Goal: Transaction & Acquisition: Purchase product/service

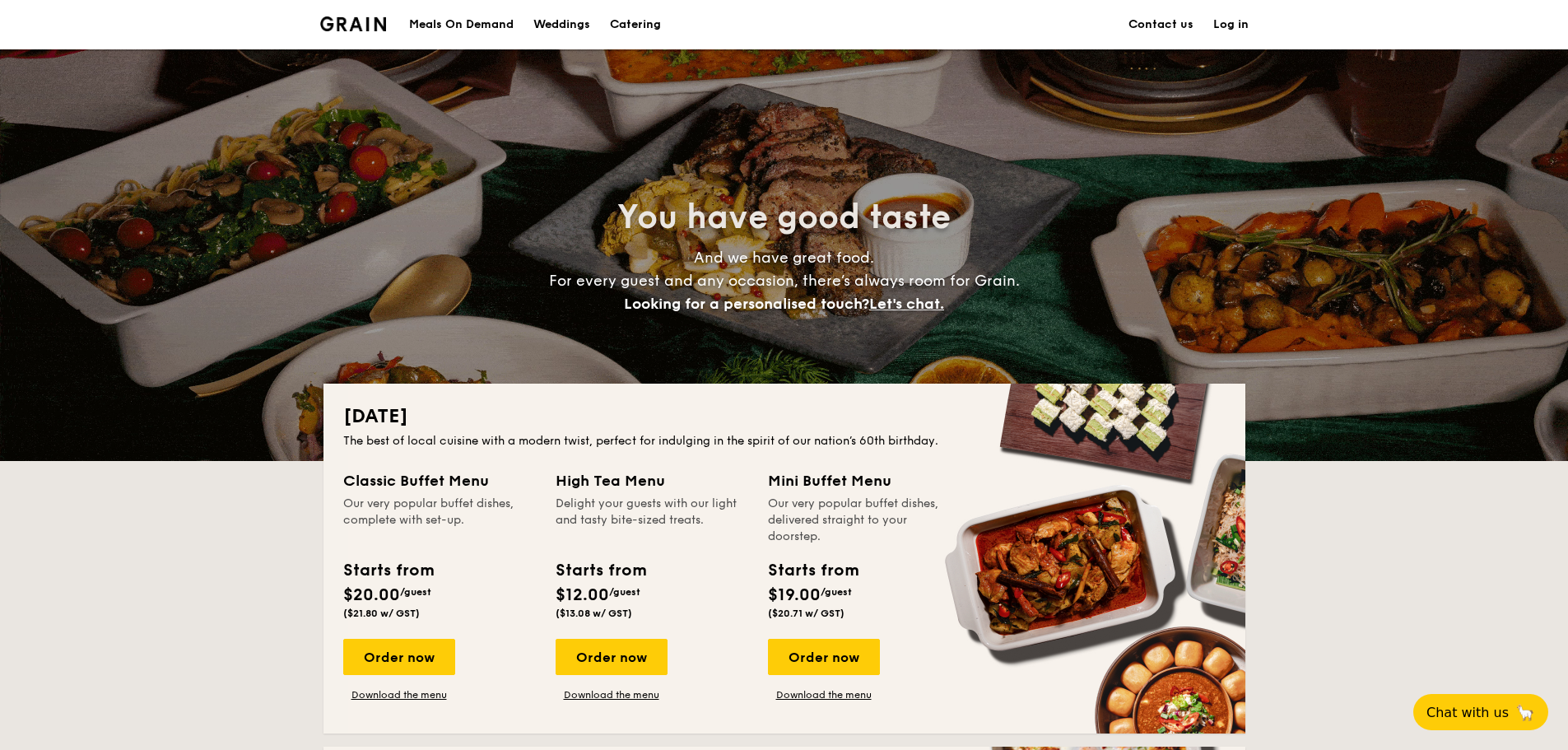
click at [482, 24] on div "Meals On Demand" at bounding box center [461, 24] width 104 height 50
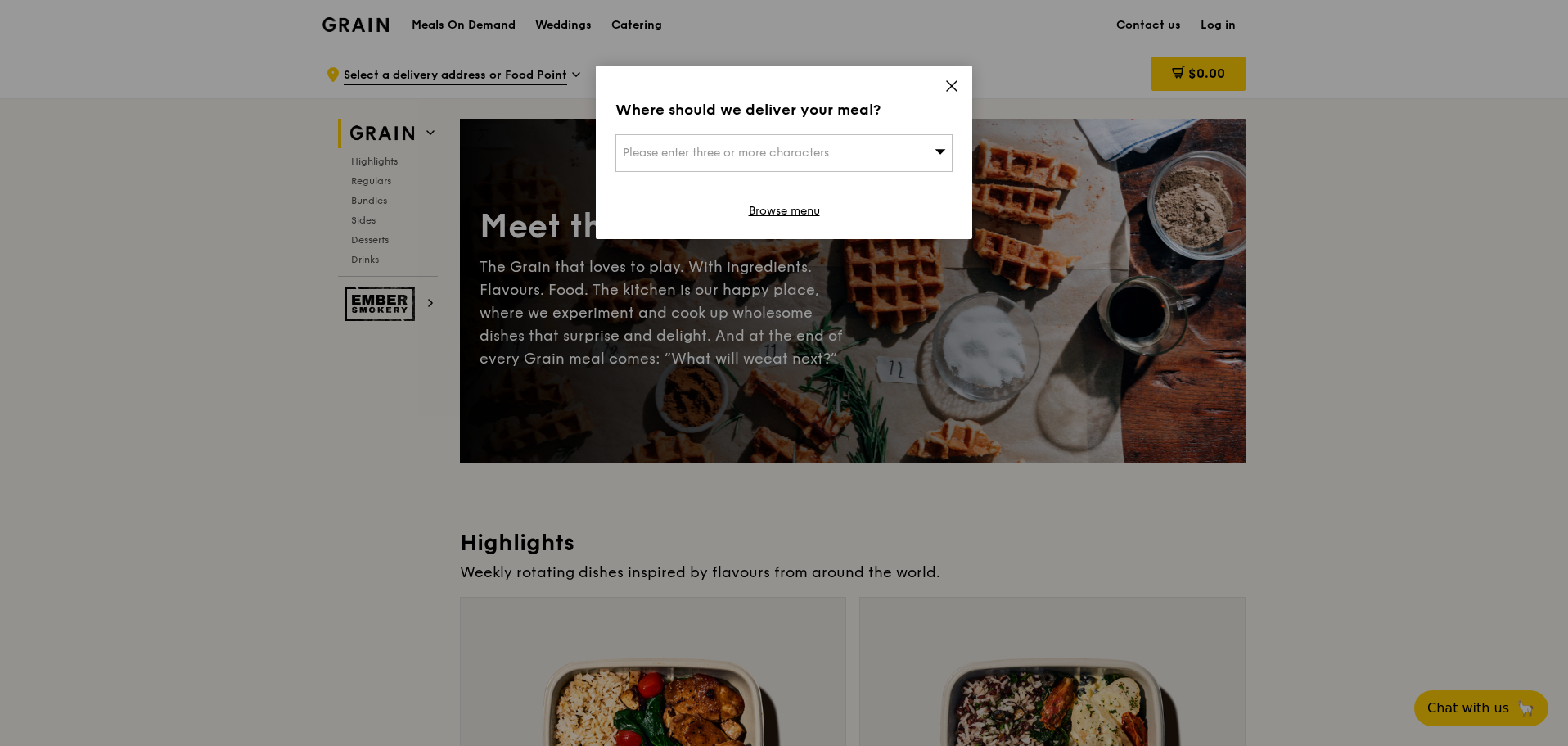
click at [939, 83] on div "Where should we deliver your meal? Please enter three or more characters Browse…" at bounding box center [783, 152] width 376 height 174
click at [953, 77] on div "Where should we deliver your meal? Please enter three or more characters Browse…" at bounding box center [783, 152] width 376 height 174
click at [953, 83] on icon at bounding box center [952, 86] width 15 height 15
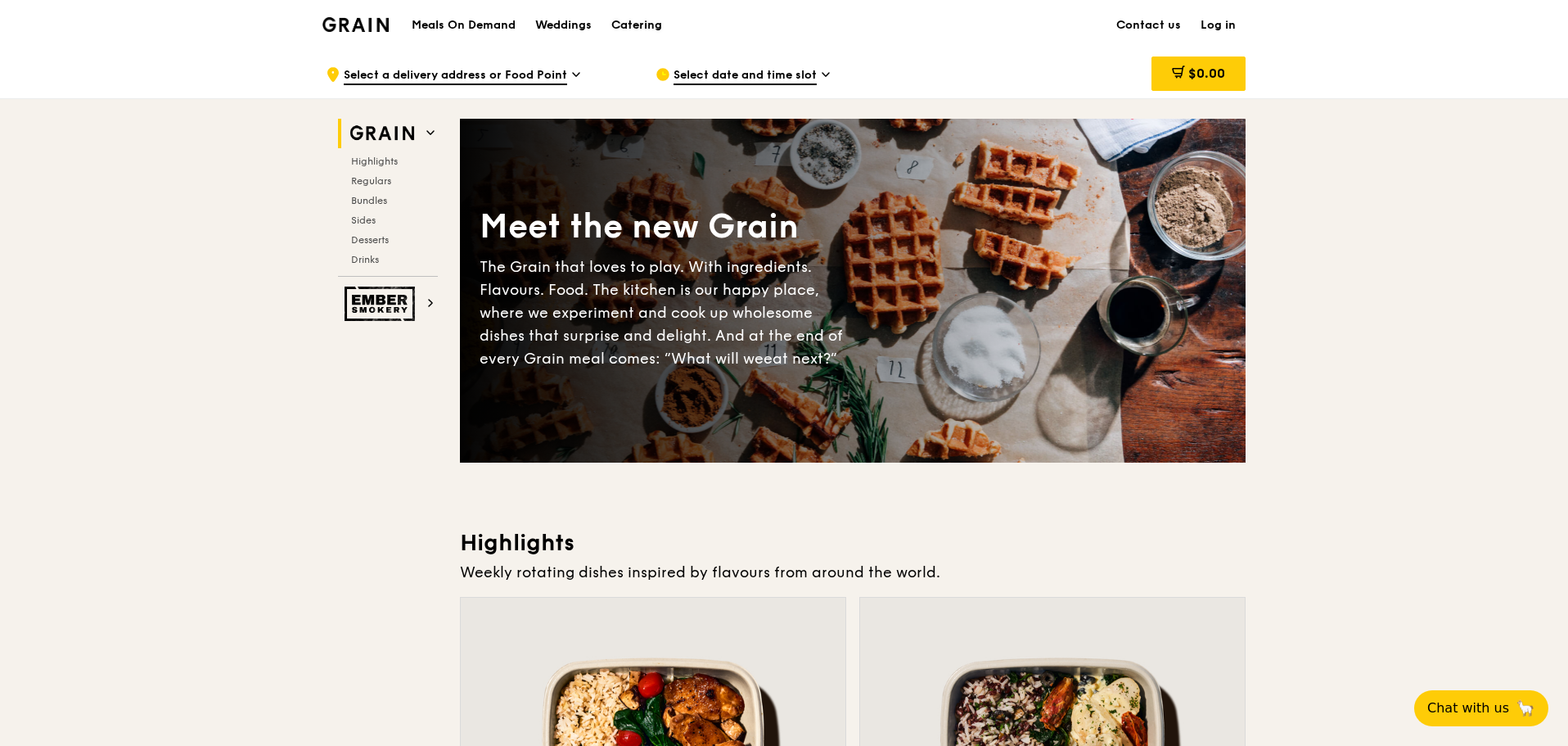
click at [657, 17] on div "Catering" at bounding box center [637, 25] width 50 height 49
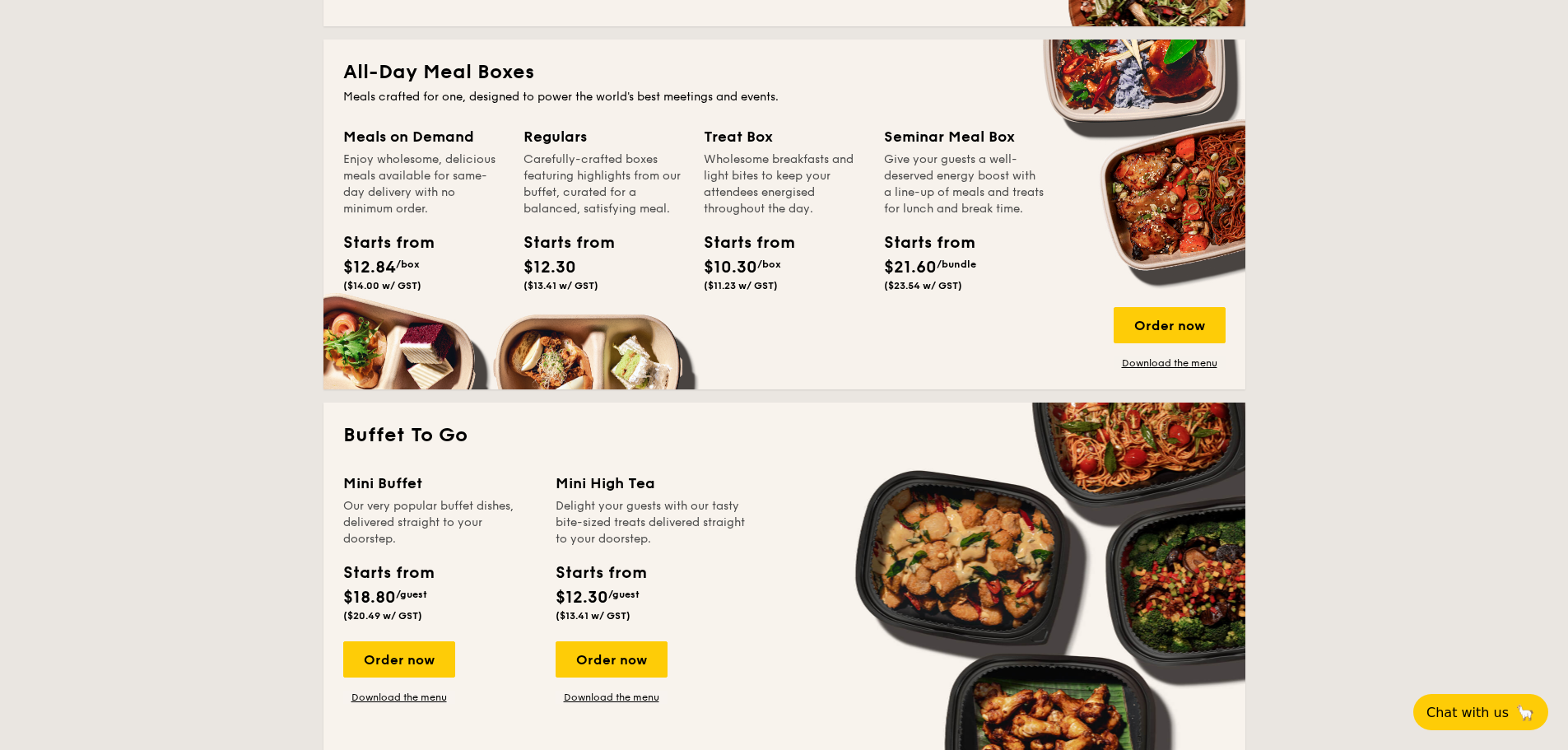
scroll to position [658, 0]
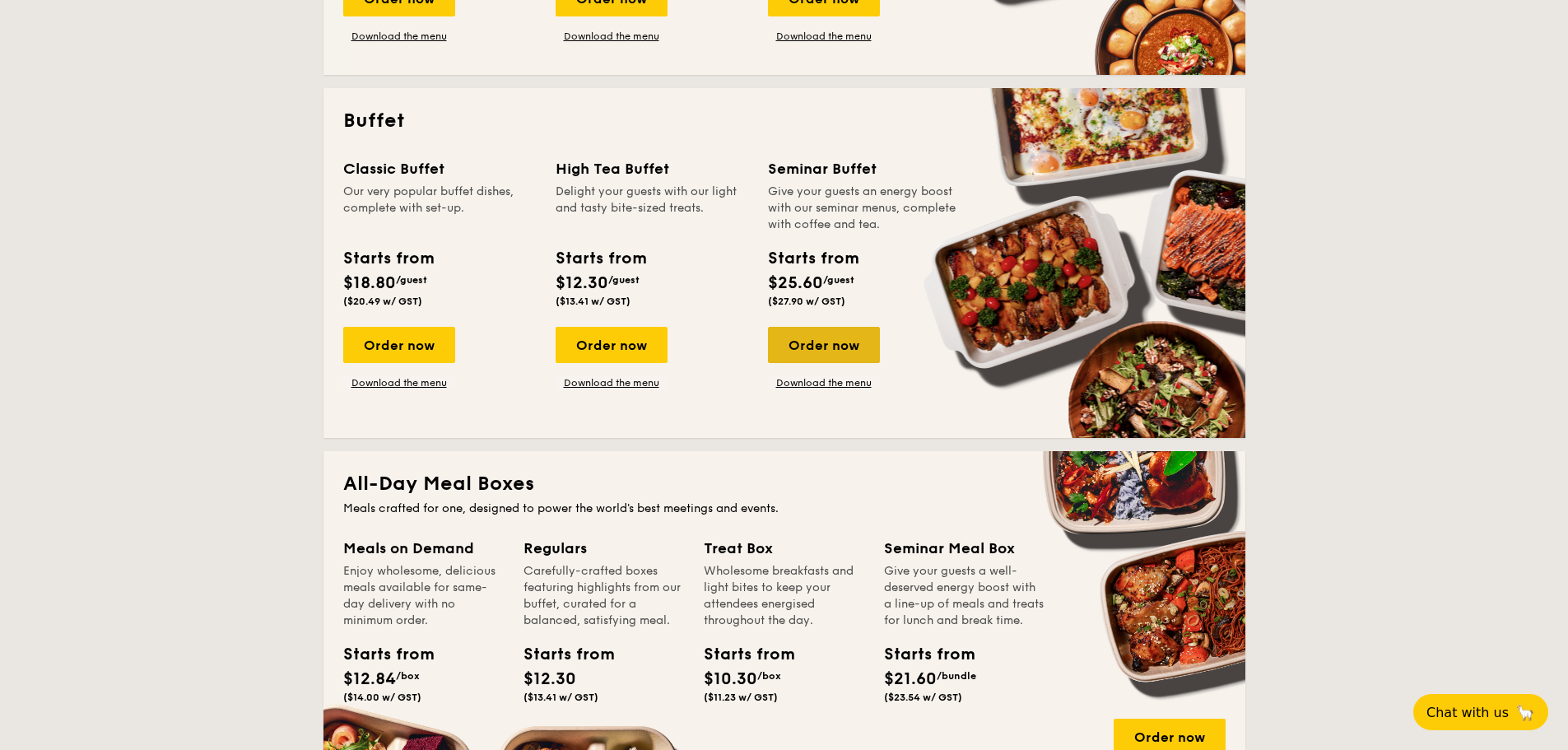
click at [851, 349] on div "Order now" at bounding box center [823, 344] width 112 height 37
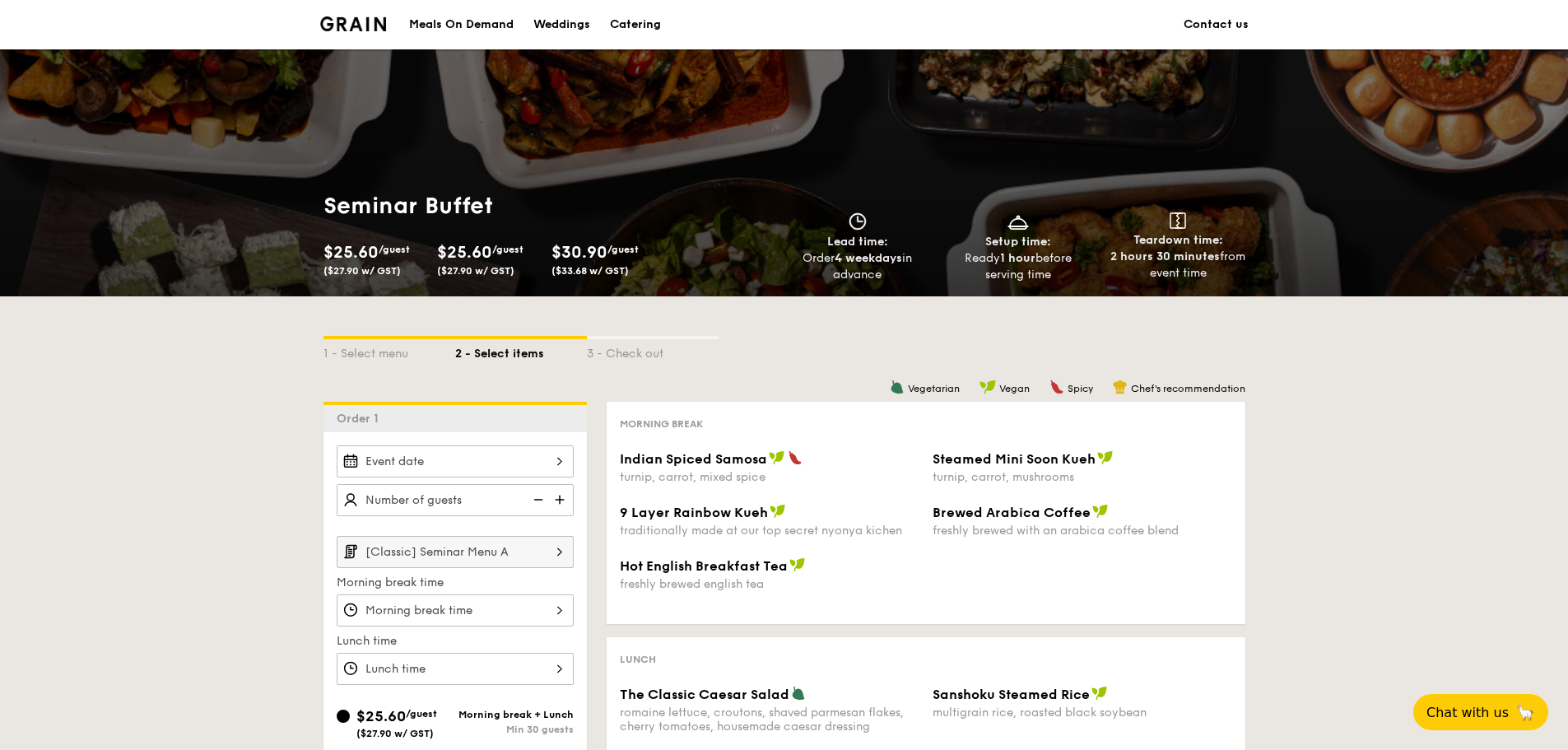
click at [558, 460] on div at bounding box center [455, 461] width 238 height 32
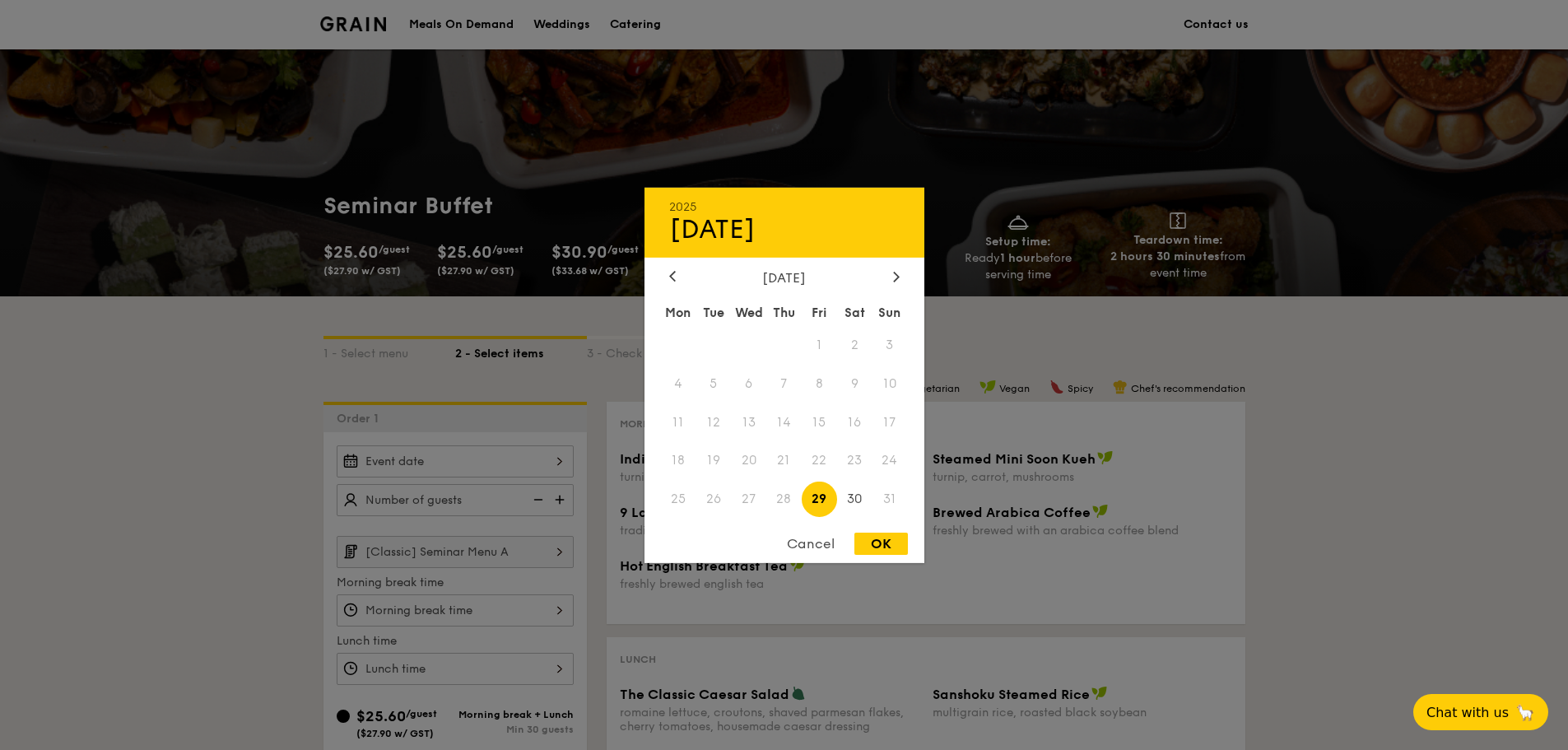
click at [885, 275] on div "[DATE]" at bounding box center [785, 277] width 231 height 16
click at [894, 282] on icon at bounding box center [895, 276] width 5 height 10
click at [711, 425] on span "16" at bounding box center [714, 422] width 36 height 36
click at [876, 536] on div "OK" at bounding box center [881, 543] width 54 height 23
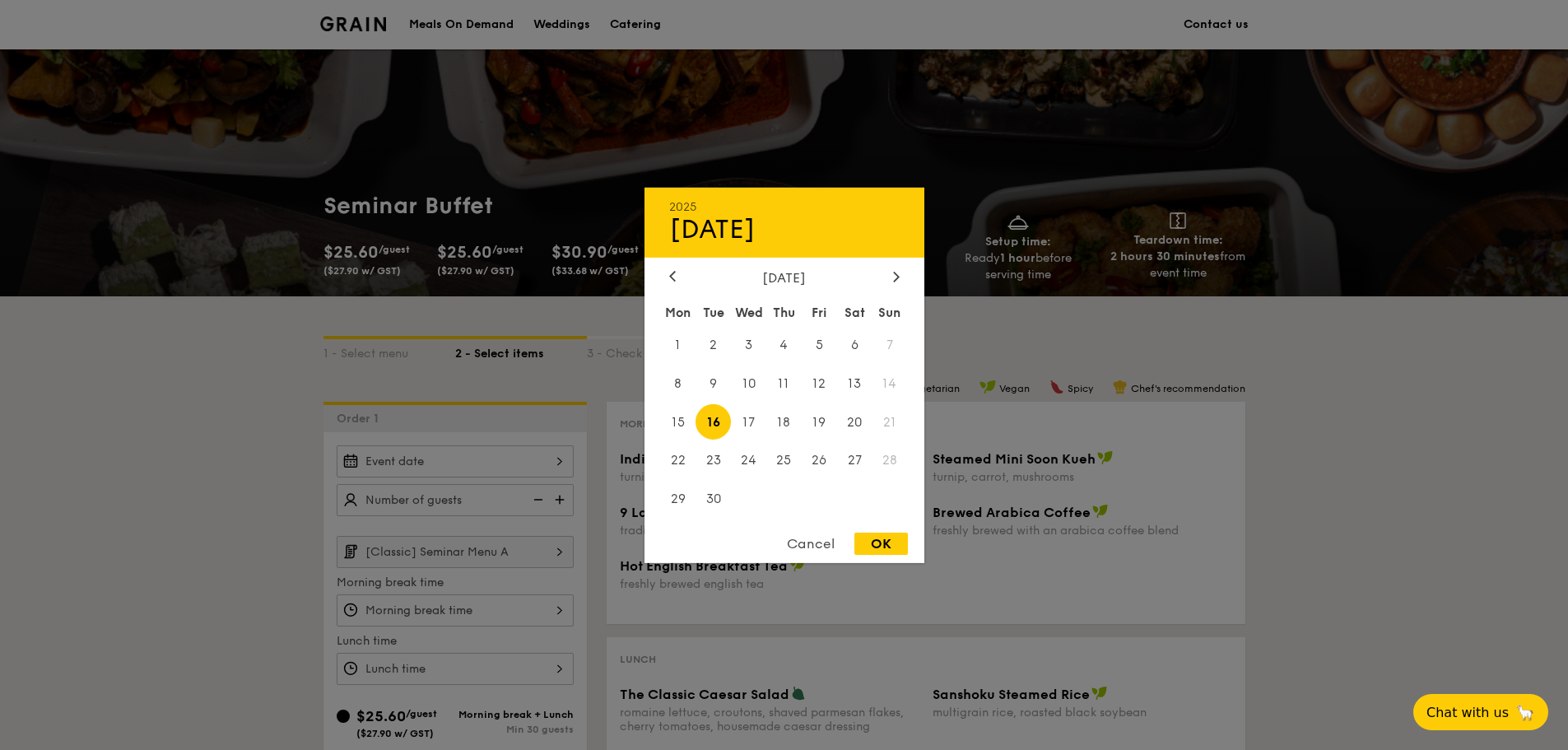
type input "[DATE]"
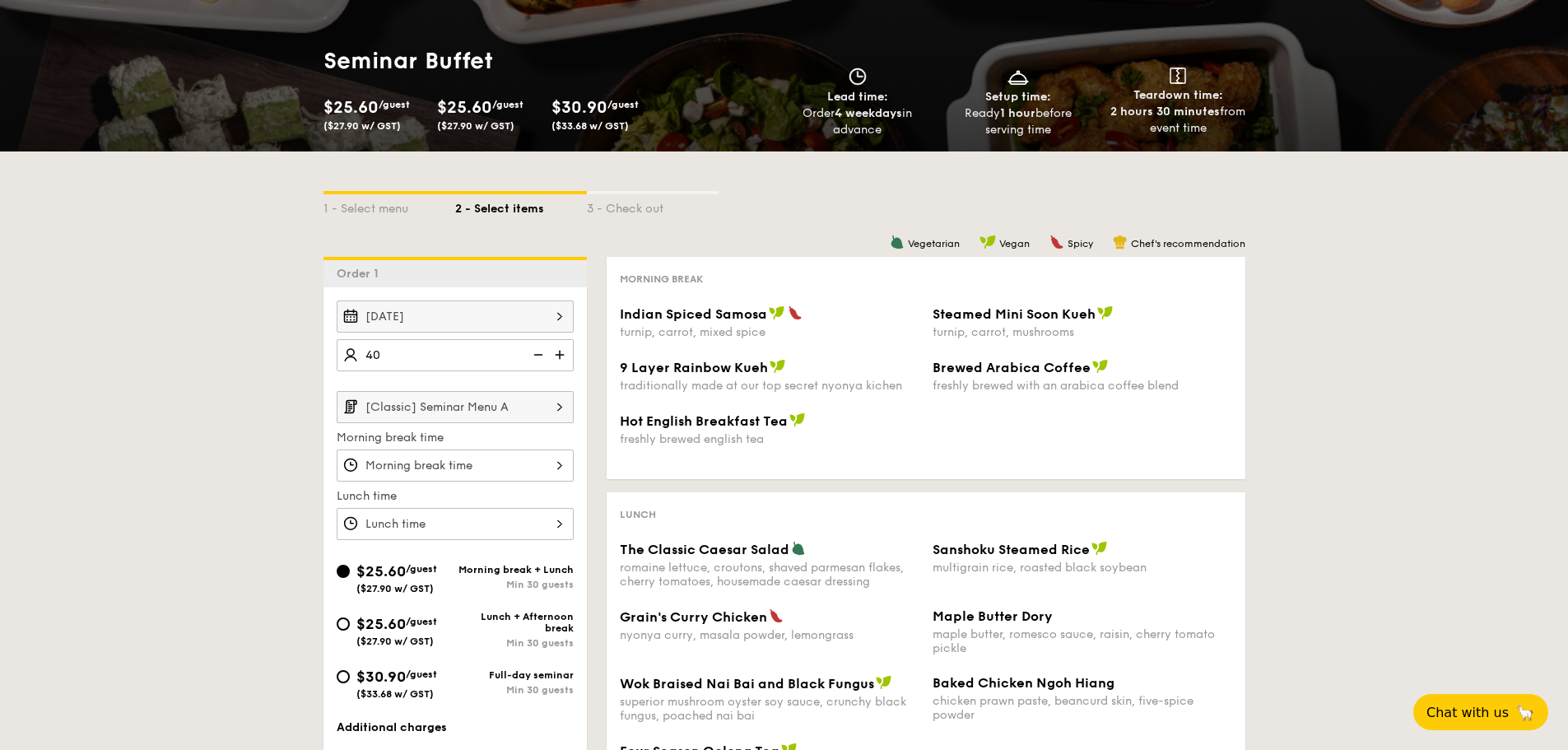
scroll to position [164, 0]
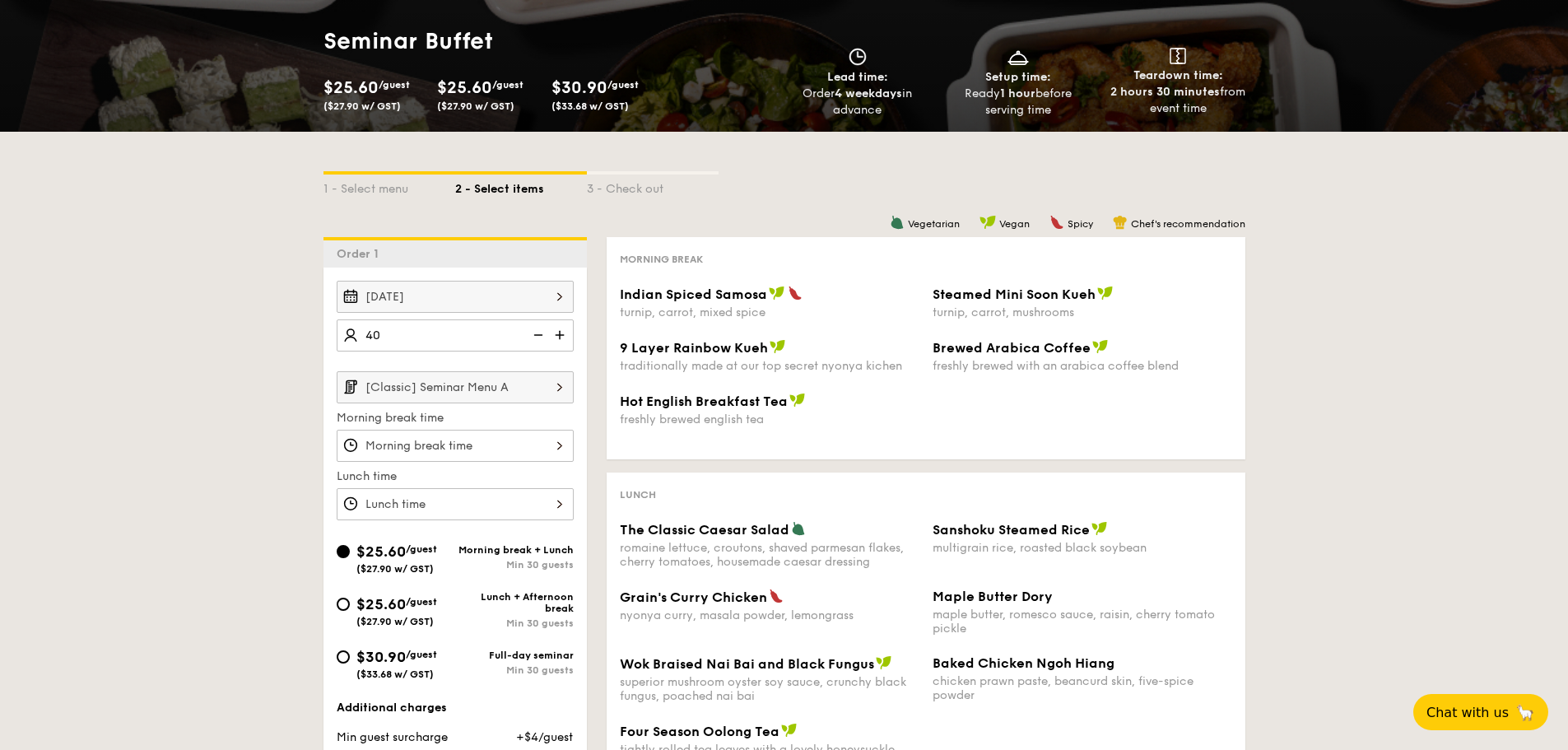
type input "40 guests"
click at [523, 396] on input "[Classic] Seminar Menu A" at bounding box center [455, 387] width 238 height 32
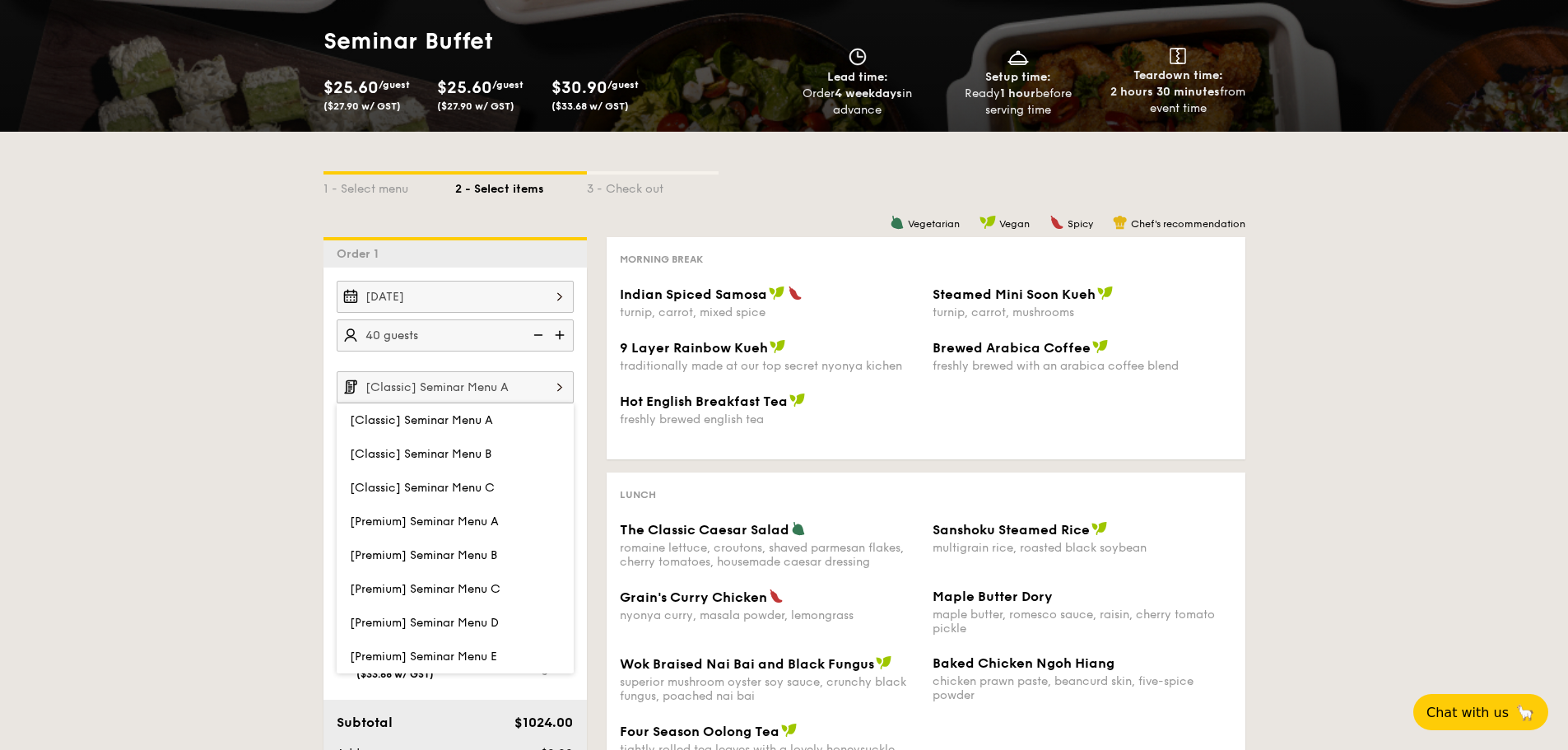
click at [523, 396] on input "[Classic] Seminar Menu A" at bounding box center [455, 387] width 238 height 32
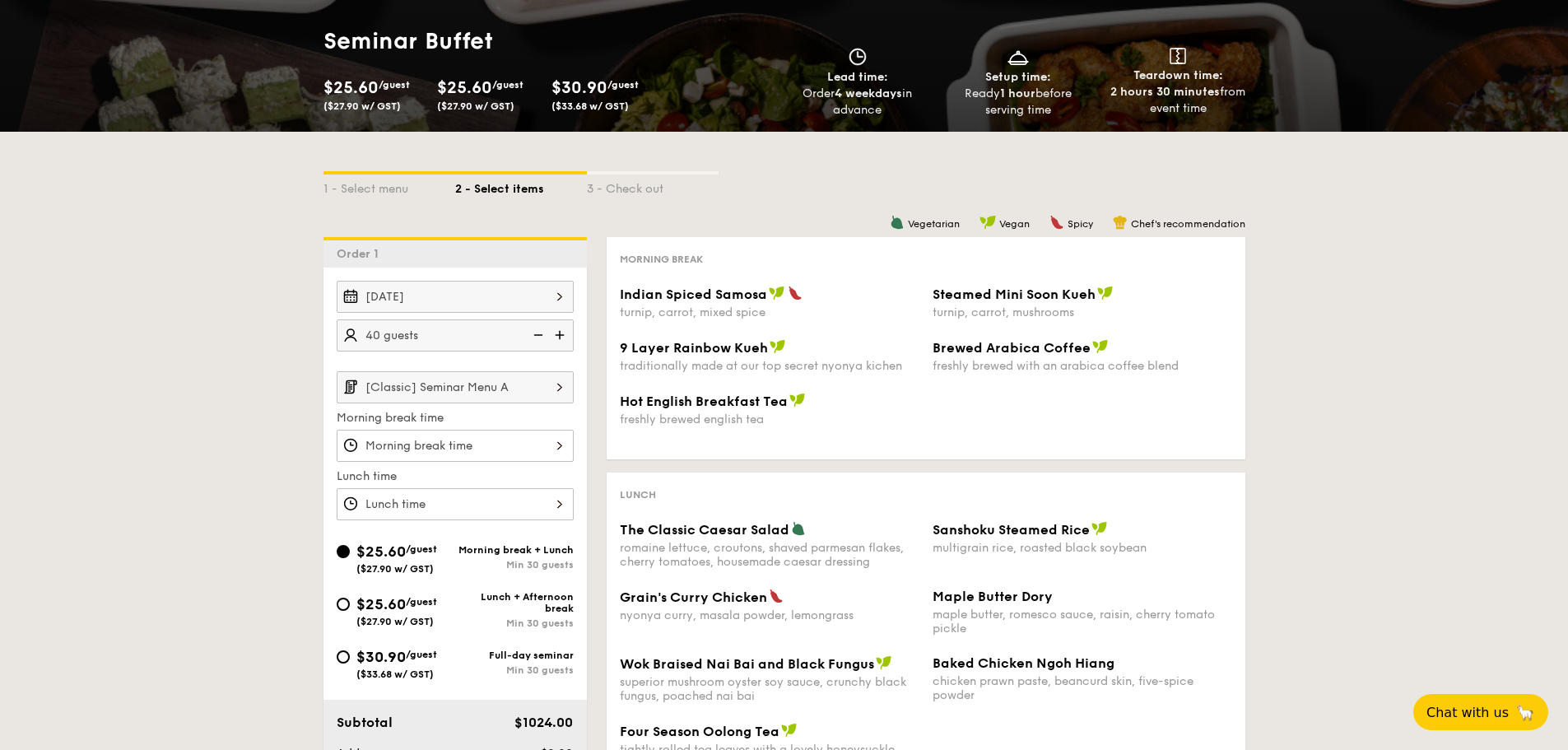
click at [544, 393] on input "[Classic] Seminar Menu A" at bounding box center [455, 387] width 238 height 32
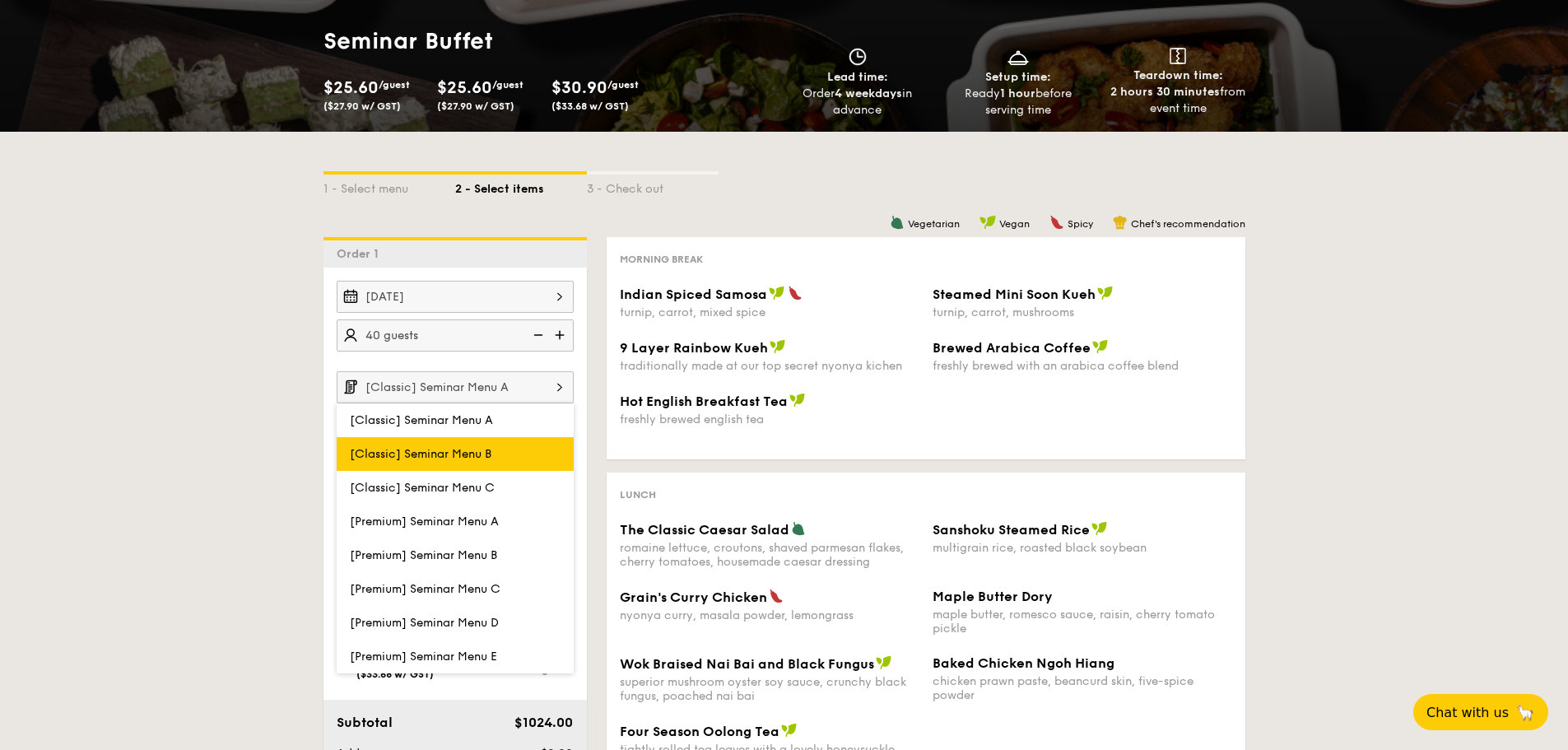
click at [503, 448] on label "[Classic] Seminar Menu B" at bounding box center [455, 454] width 238 height 34
click at [0, 0] on input "[Classic] Seminar Menu B" at bounding box center [0, 0] width 0 height 0
type input "[Classic] Seminar Menu B"
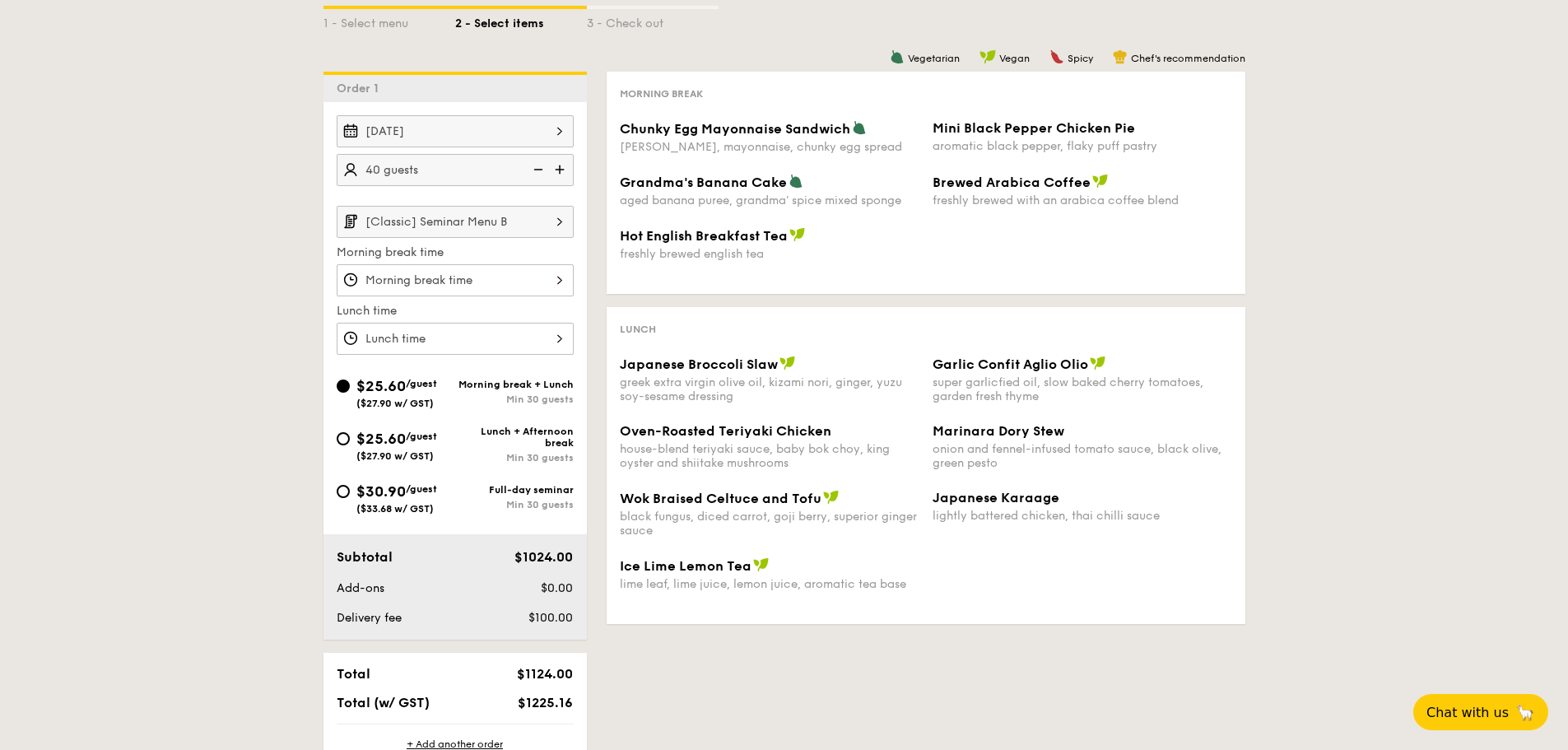
scroll to position [329, 0]
click at [350, 492] on div "$30.90 /guest ($33.68 w/ GST)" at bounding box center [396, 497] width 118 height 35
click at [350, 492] on input "$30.90 /guest ($33.68 w/ GST) Full-day seminar Min 30 guests" at bounding box center [344, 492] width 13 height 13
radio input "true"
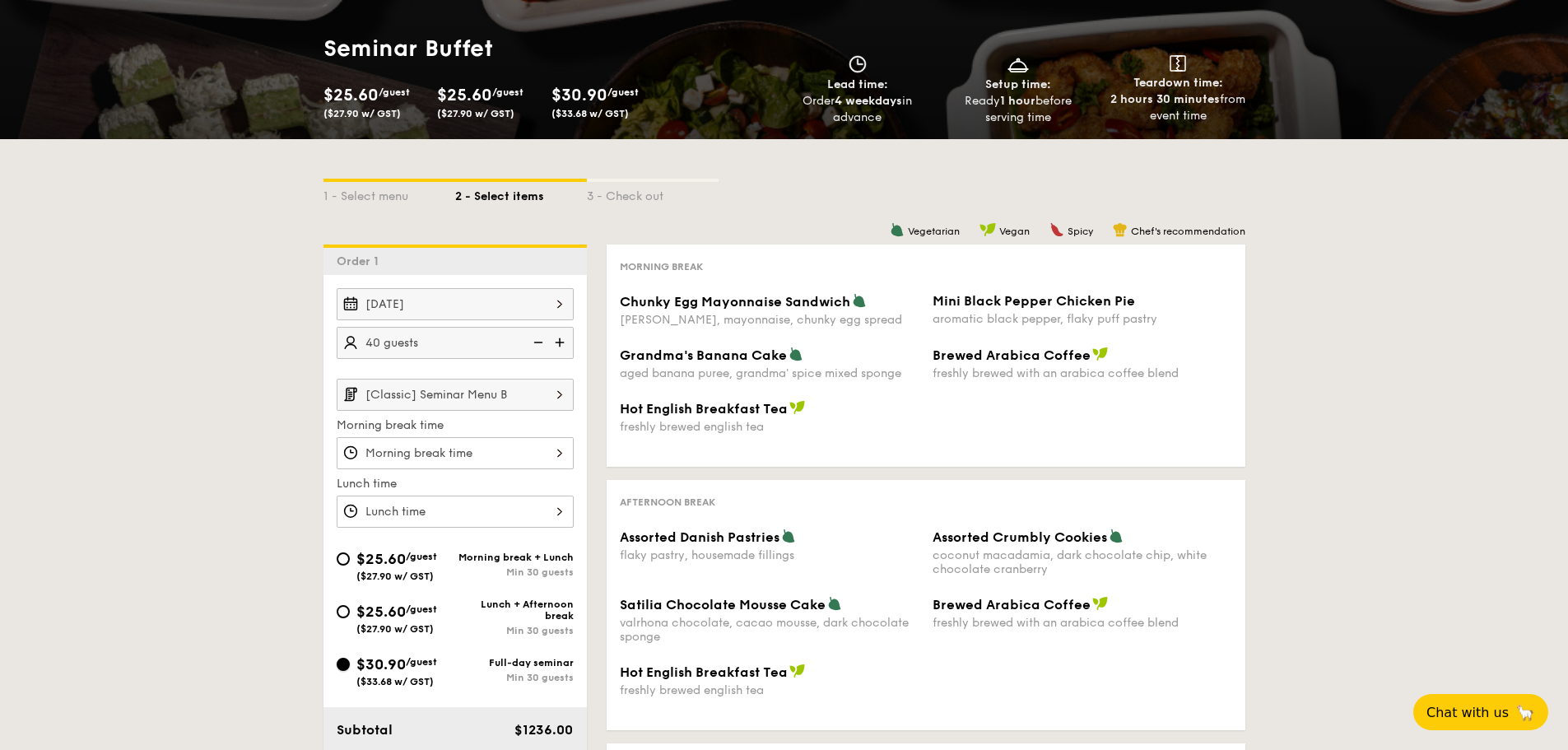
scroll to position [0, 0]
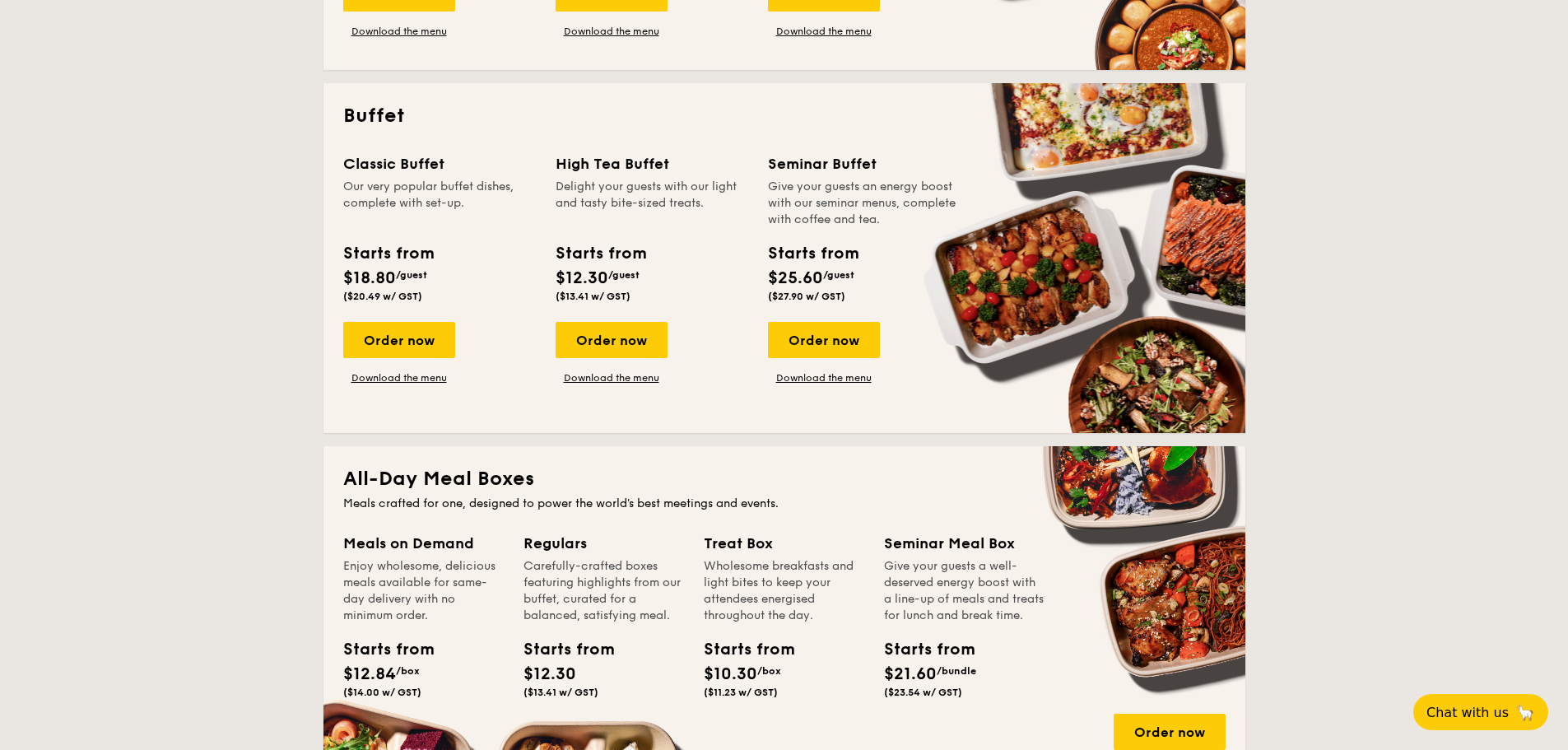
scroll to position [564, 0]
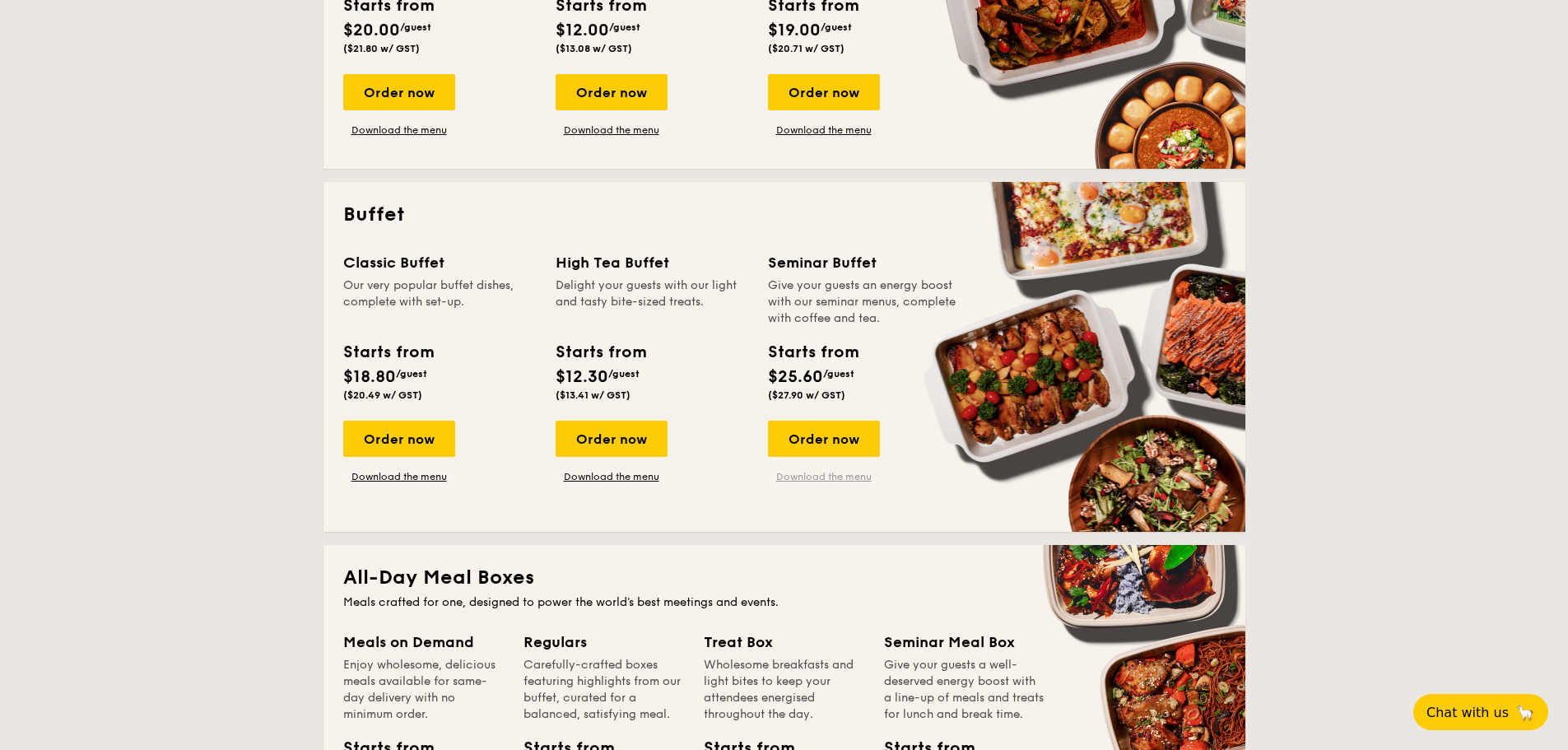
click at [838, 474] on link "Download the menu" at bounding box center [823, 477] width 112 height 13
click at [399, 476] on link "Download the menu" at bounding box center [399, 477] width 112 height 13
click at [381, 435] on div "Order now" at bounding box center [399, 438] width 112 height 37
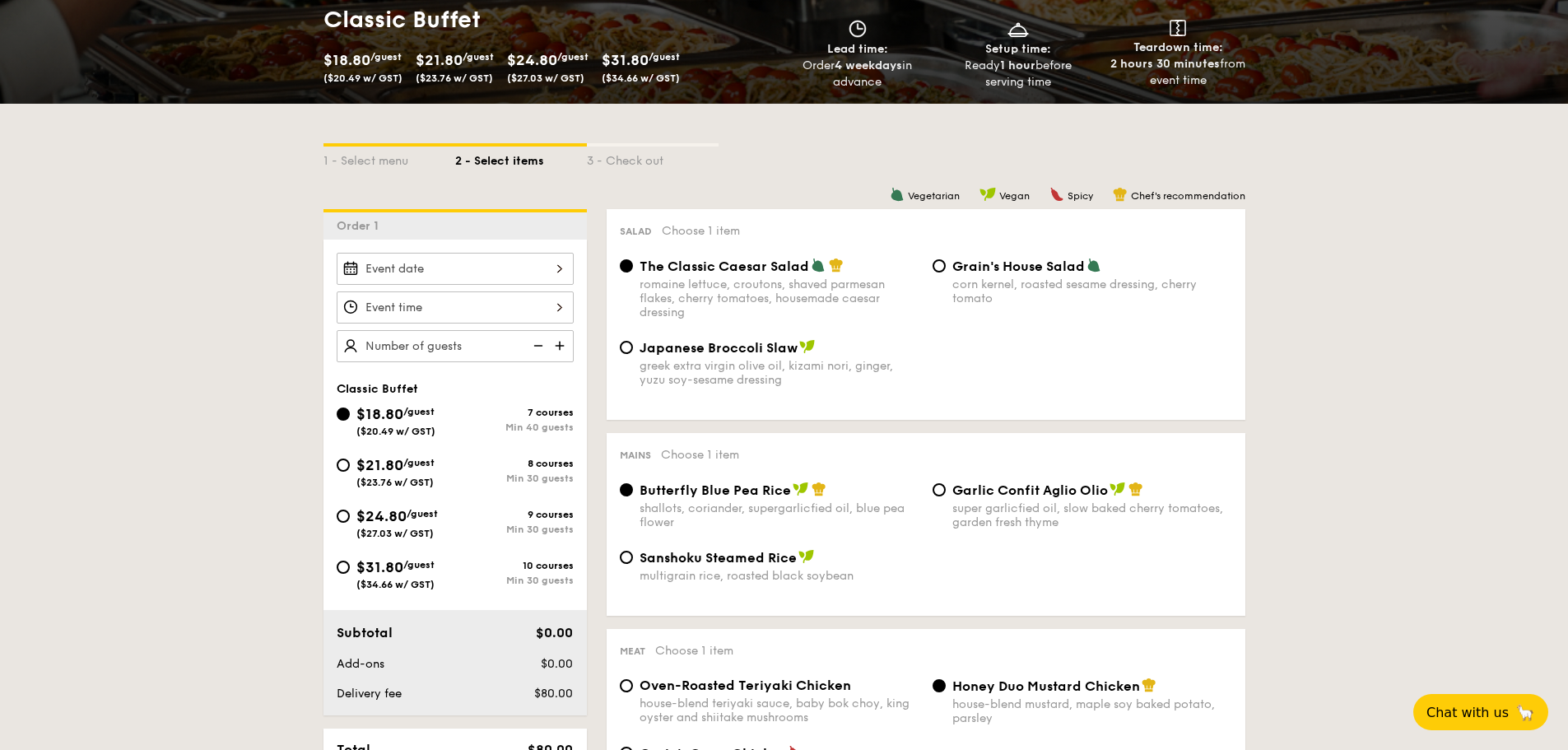
scroll to position [329, 0]
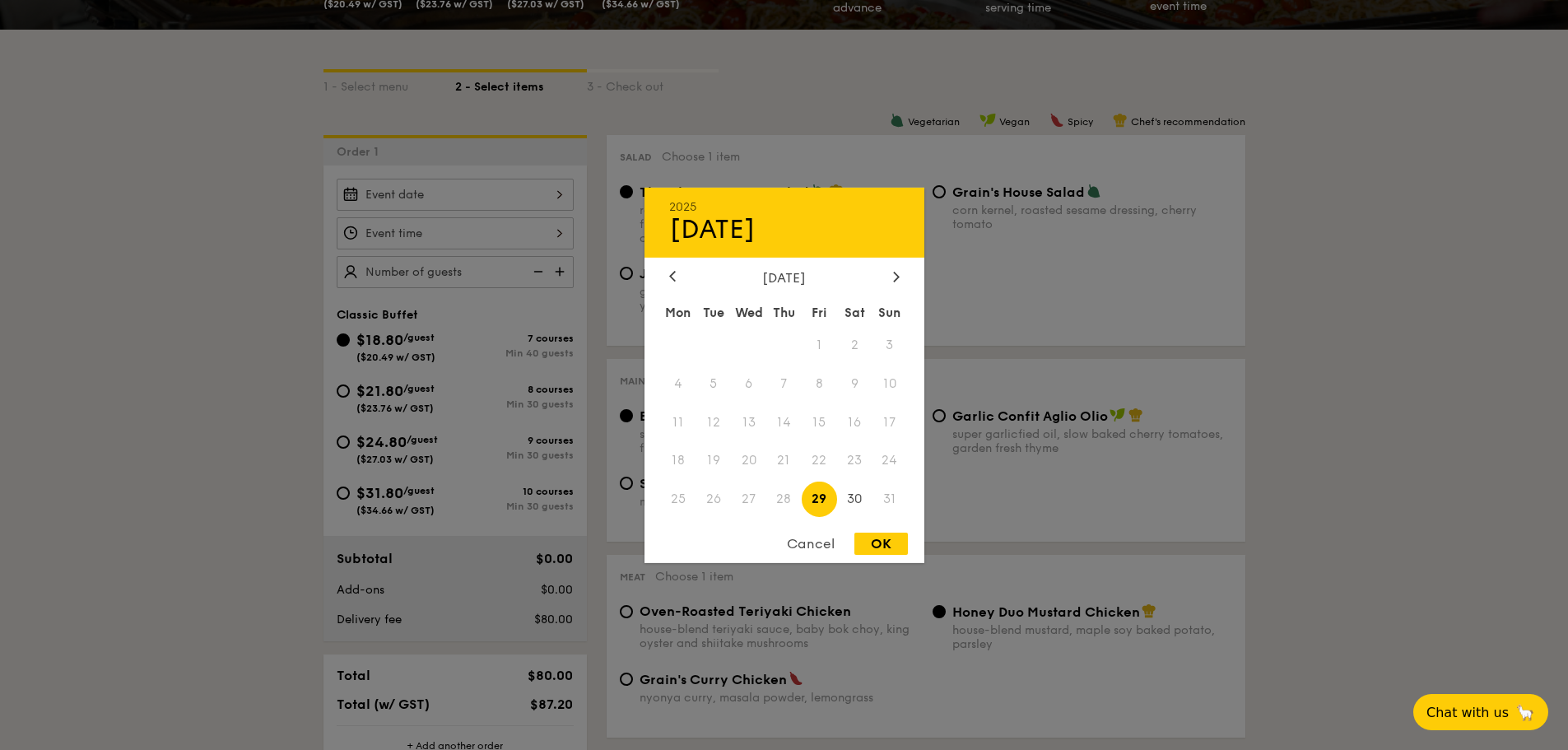
click at [530, 200] on div "2025 Aug [DATE] Tue Wed Thu Fri Sat Sun 1 2 3 4 5 6 7 8 9 10 11 12 13 14 15 16 …" at bounding box center [455, 194] width 238 height 32
click at [901, 271] on div at bounding box center [897, 277] width 15 height 16
click at [725, 422] on span "16" at bounding box center [714, 422] width 36 height 36
click at [711, 421] on span "16" at bounding box center [714, 422] width 36 height 36
click at [538, 237] on div at bounding box center [784, 375] width 1568 height 750
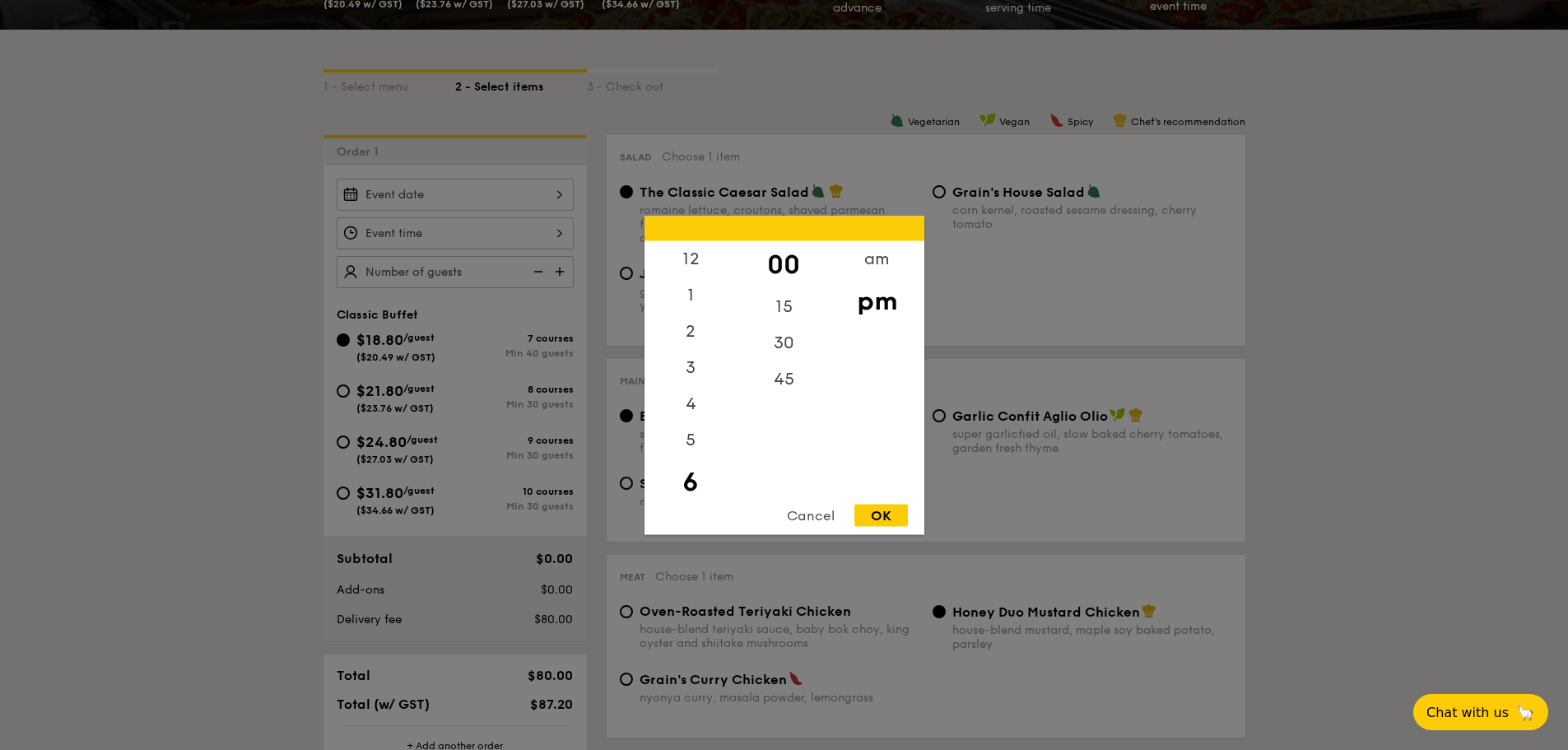
click at [563, 229] on div "12 1 2 3 4 5 6 7 8 9 10 11 00 15 30 45 am pm Cancel OK" at bounding box center [455, 233] width 238 height 32
click at [558, 201] on div at bounding box center [784, 375] width 1568 height 750
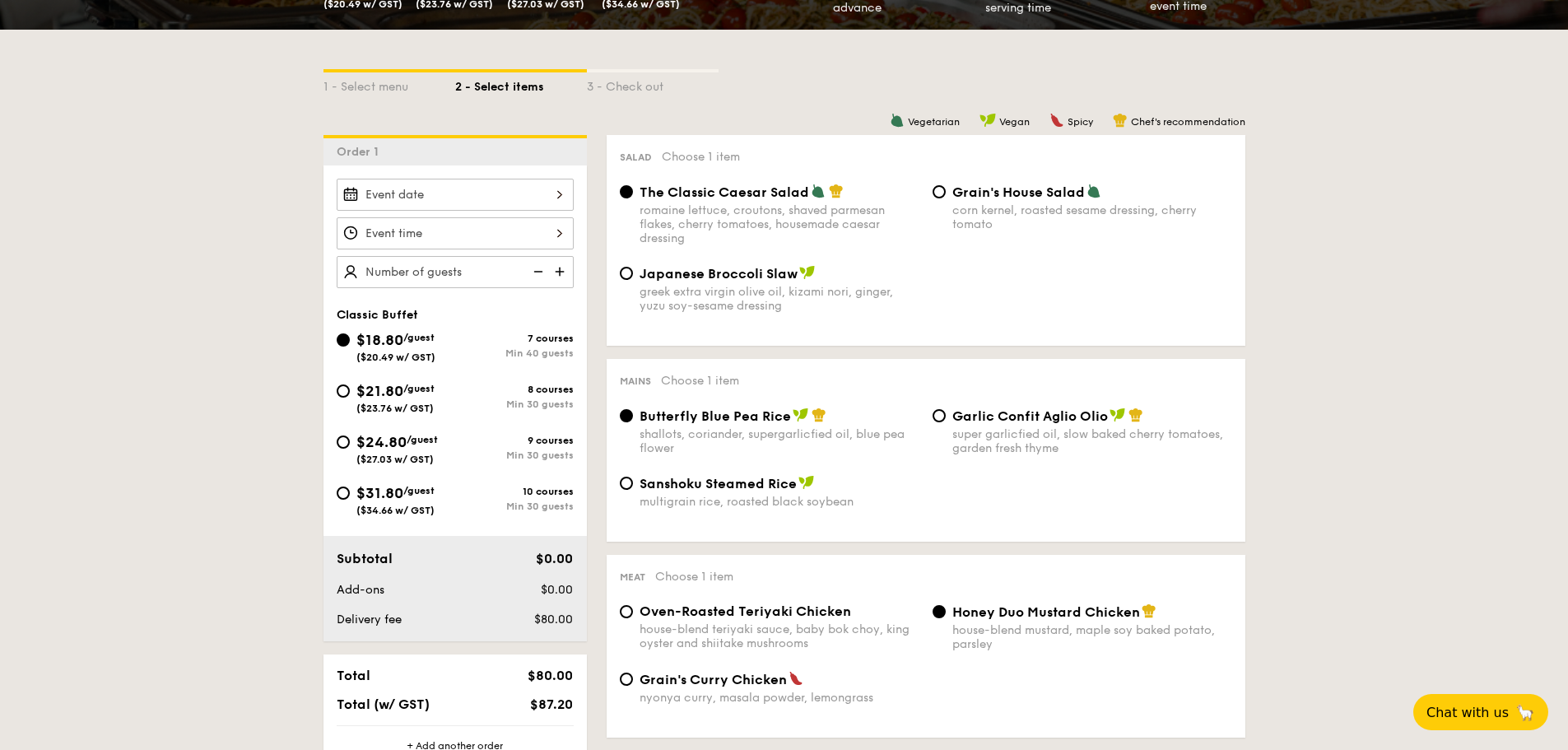
click at [553, 196] on div at bounding box center [455, 194] width 238 height 32
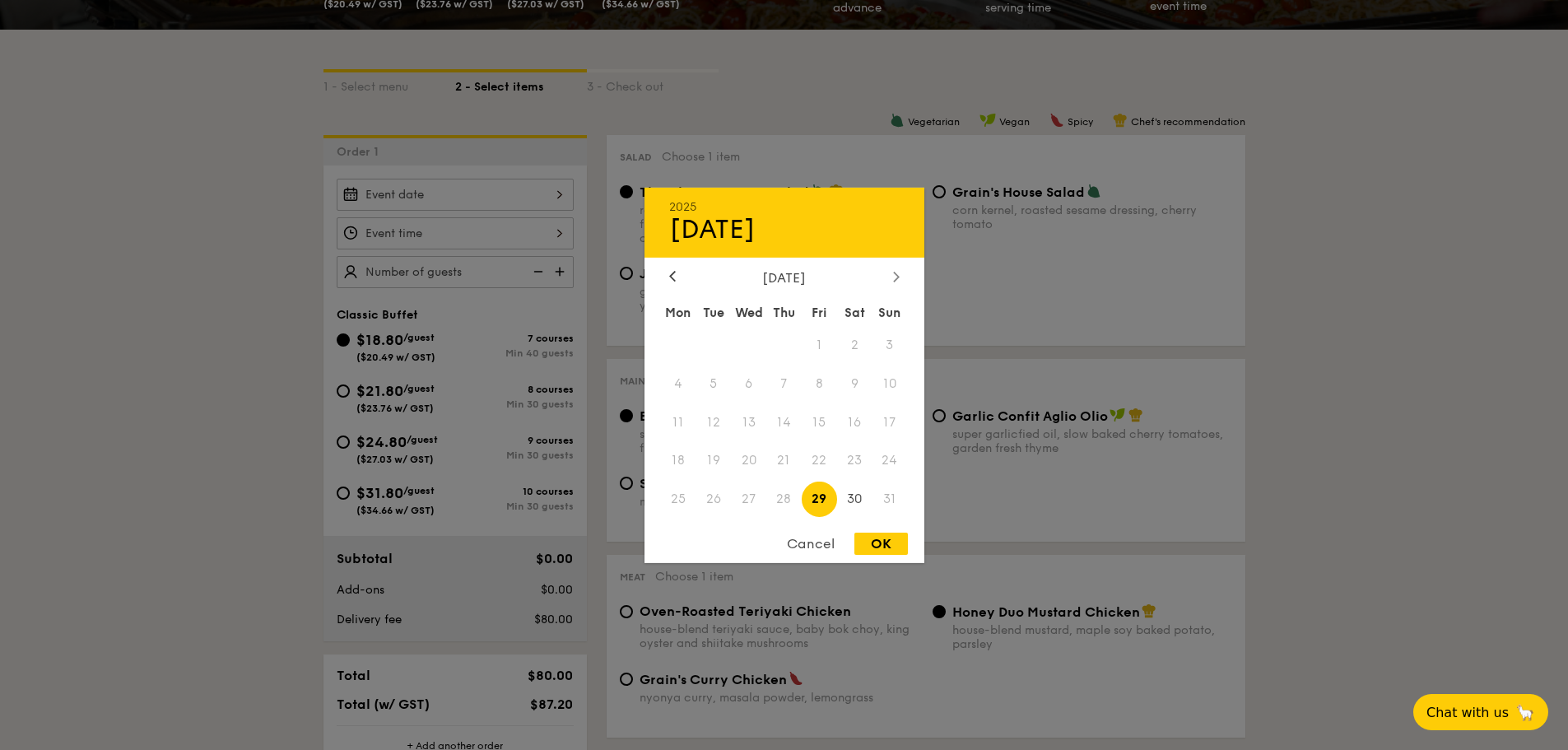
click at [899, 271] on icon at bounding box center [896, 275] width 7 height 10
click at [719, 424] on span "16" at bounding box center [714, 422] width 36 height 36
drag, startPoint x: 868, startPoint y: 561, endPoint x: 873, endPoint y: 554, distance: 8.6
click at [872, 557] on div "Cancel OK" at bounding box center [785, 547] width 280 height 30
click at [878, 546] on div "OK" at bounding box center [881, 543] width 54 height 23
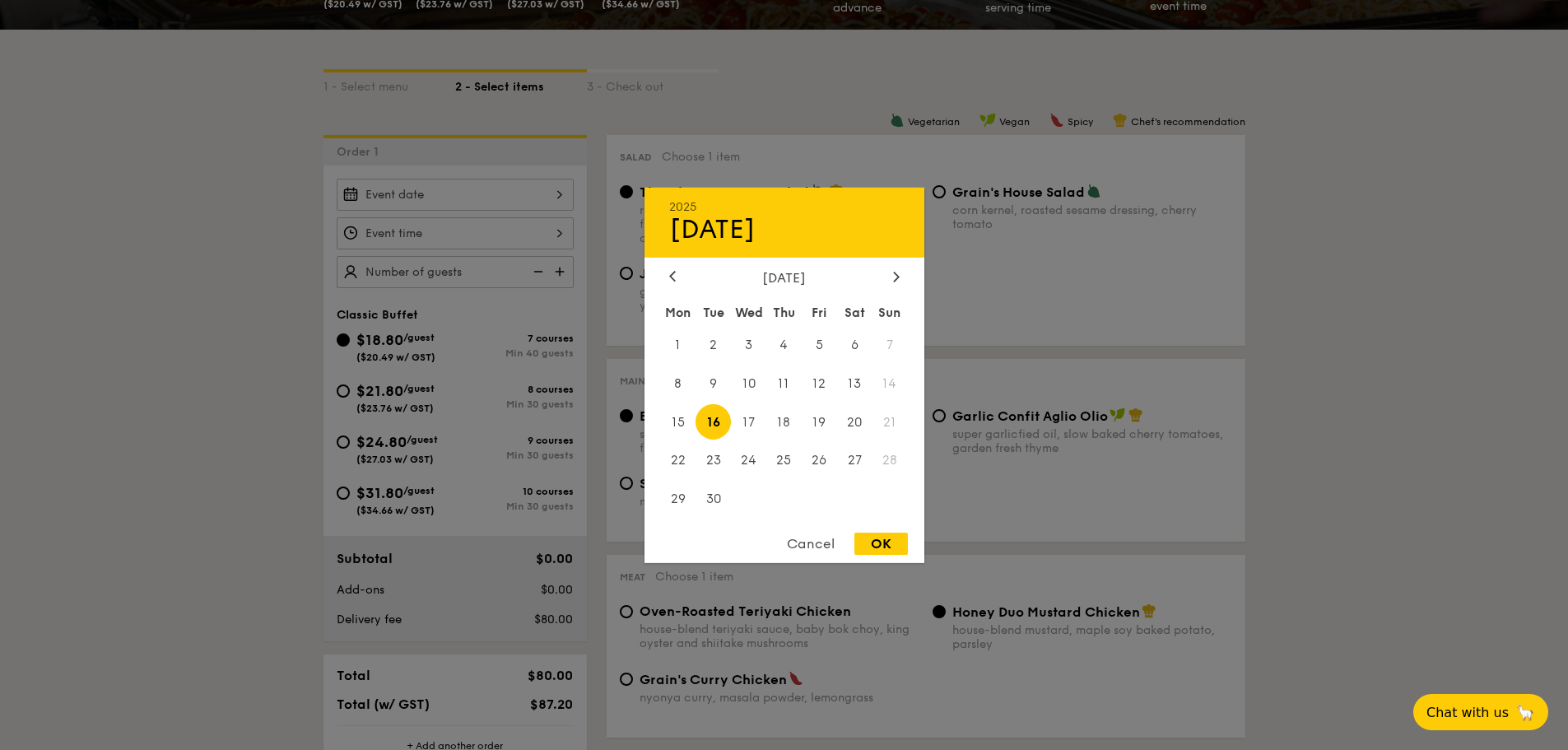
type input "[DATE]"
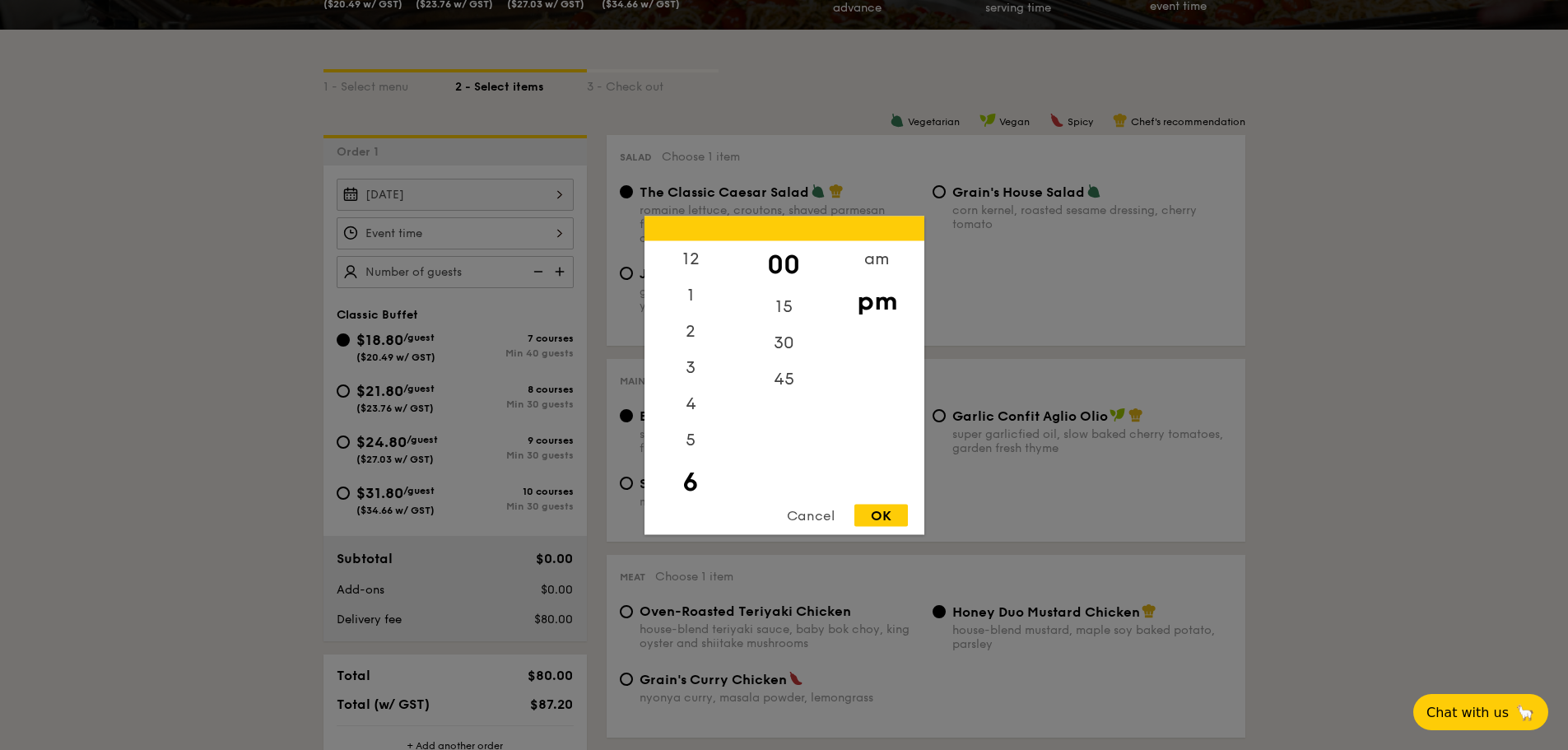
click at [437, 225] on div "12 1 2 3 4 5 6 7 8 9 10 11 00 15 30 45 am pm Cancel OK" at bounding box center [455, 233] width 238 height 32
click at [699, 406] on div "5" at bounding box center [691, 408] width 93 height 48
click at [894, 523] on div "OK" at bounding box center [881, 515] width 54 height 23
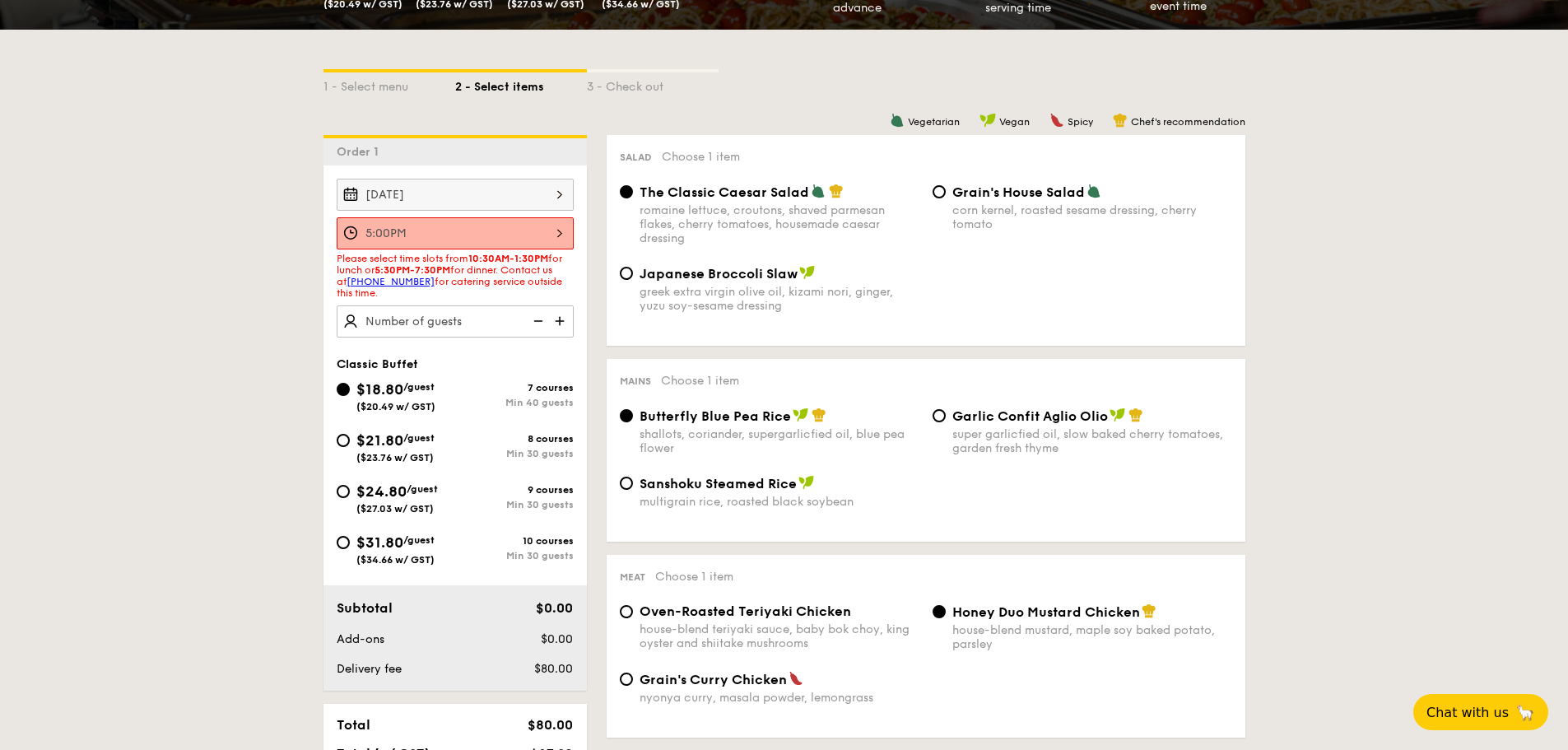
click at [489, 228] on div "5:00PM" at bounding box center [455, 233] width 238 height 32
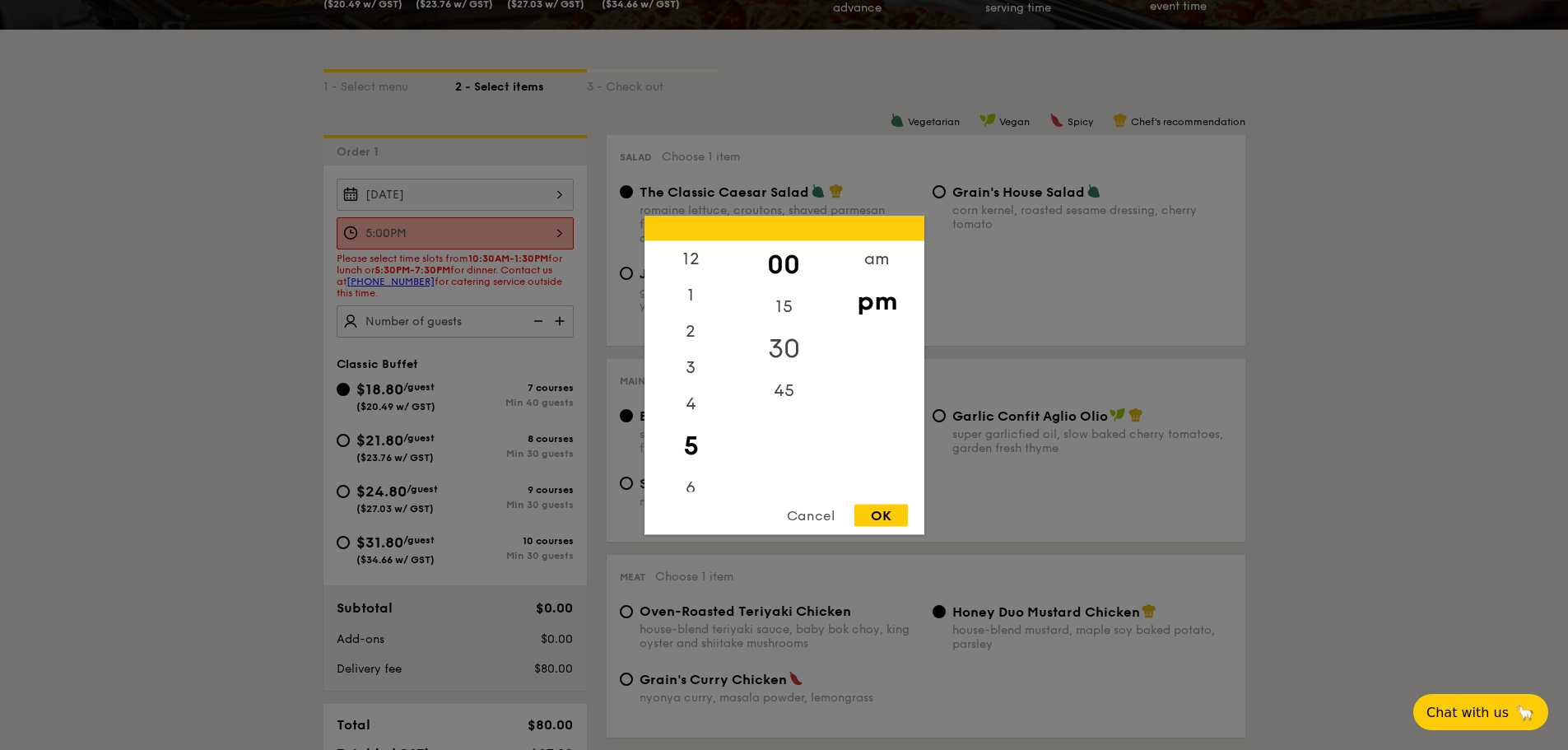
click at [783, 351] on div "30" at bounding box center [784, 347] width 93 height 48
click at [884, 513] on div "OK" at bounding box center [881, 515] width 54 height 23
type input "5:30PM"
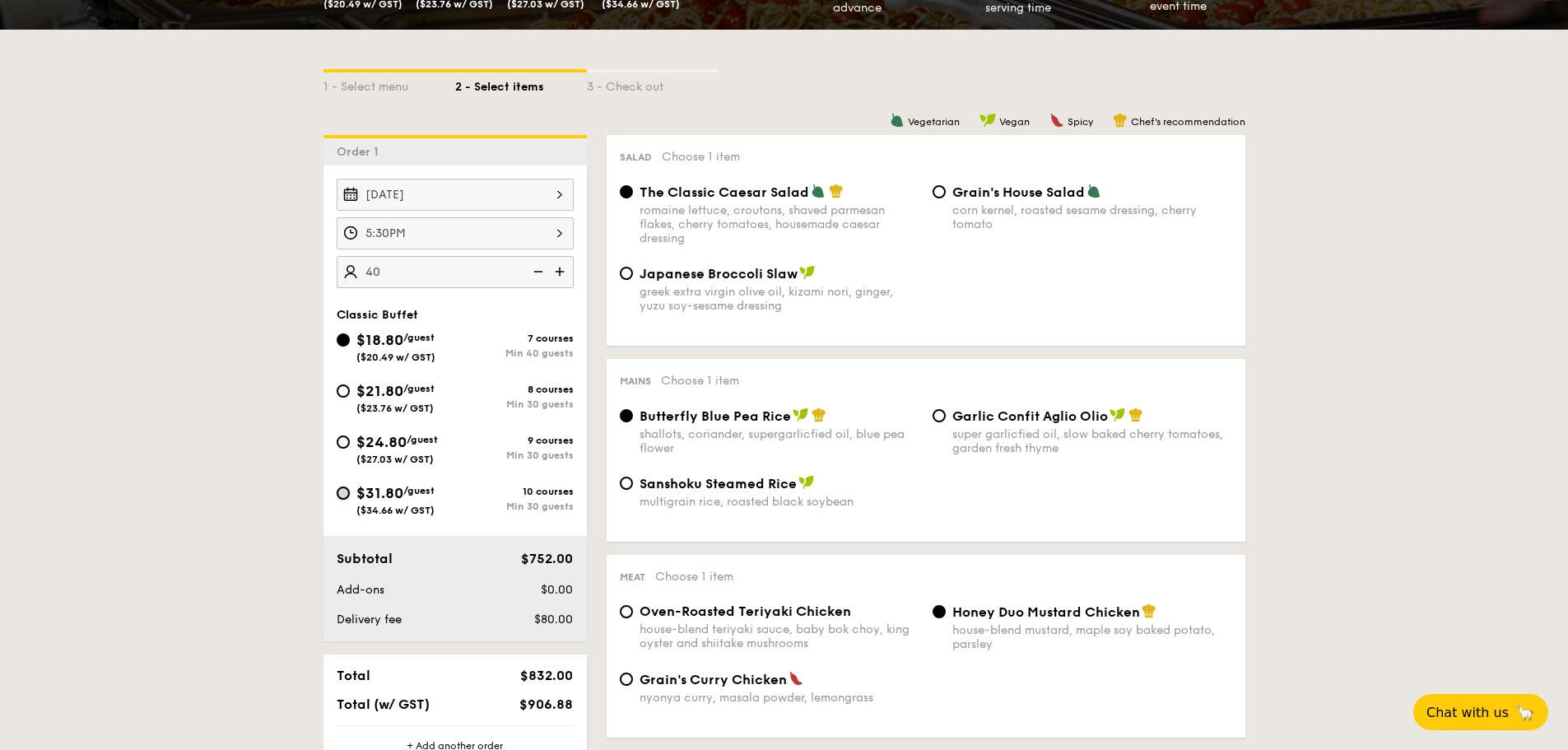
type input "40 guests"
click at [337, 491] on input "$31.80 /guest ($34.66 w/ GST) 10 courses Min 30 guests" at bounding box center [344, 493] width 13 height 13
radio input "true"
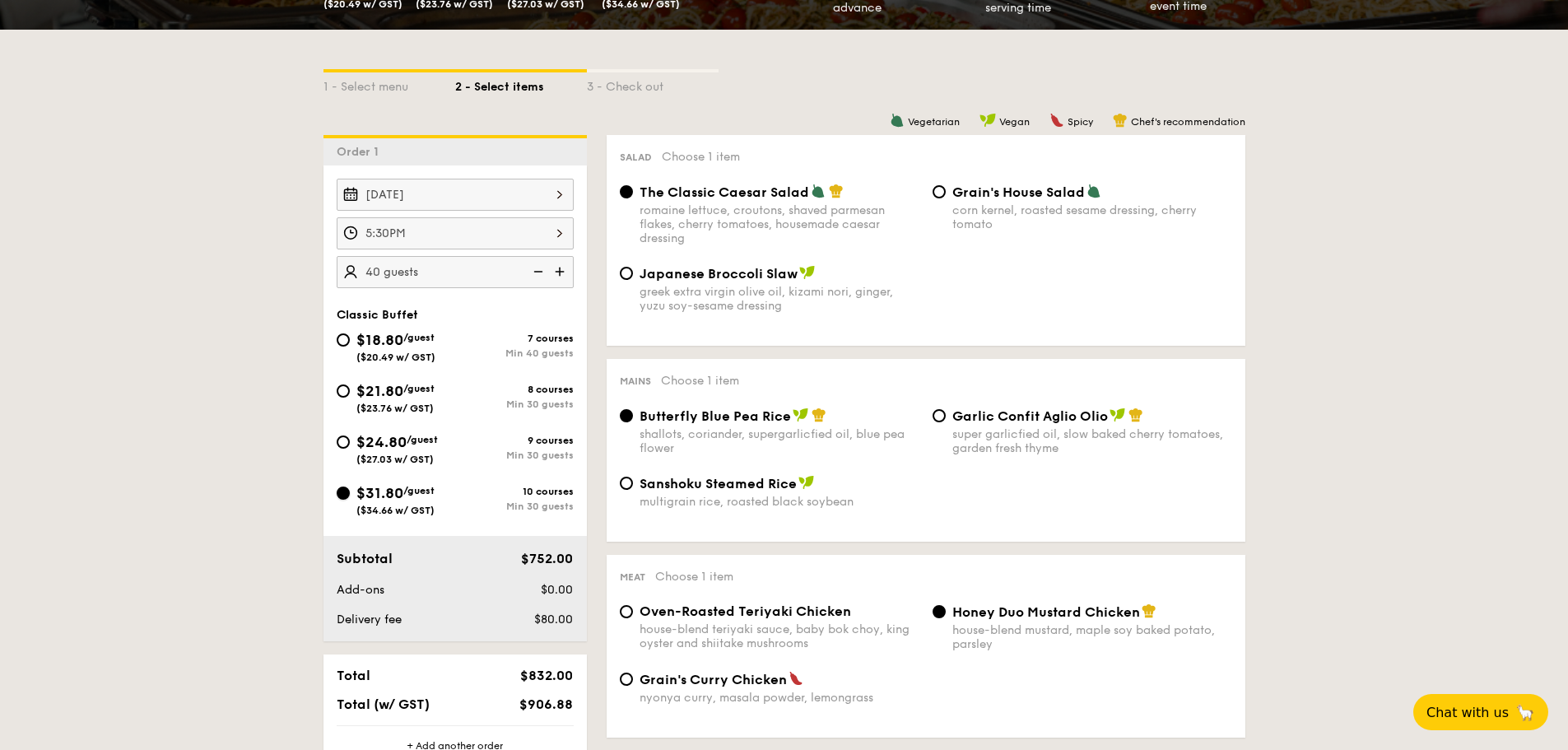
radio input "true"
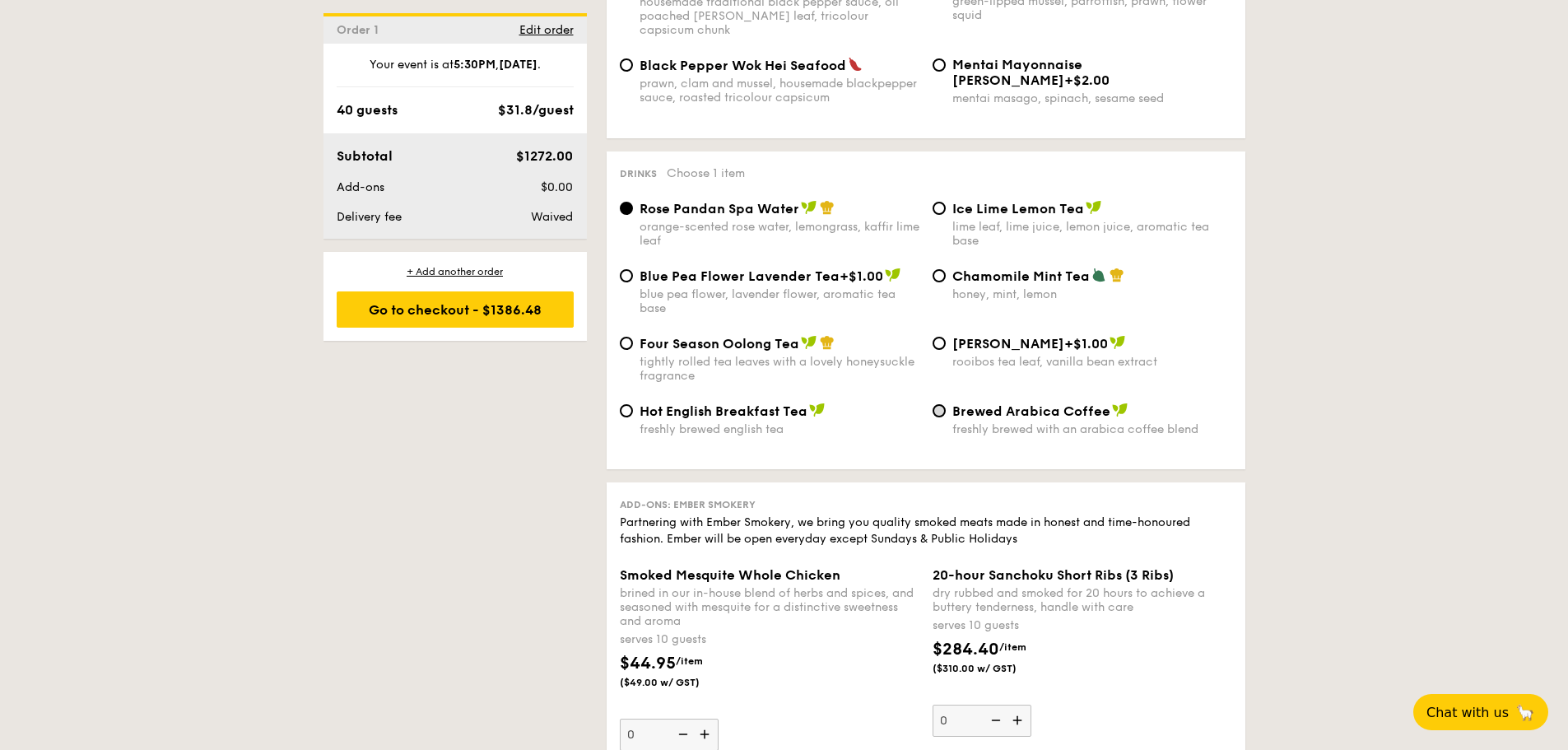
scroll to position [3749, 0]
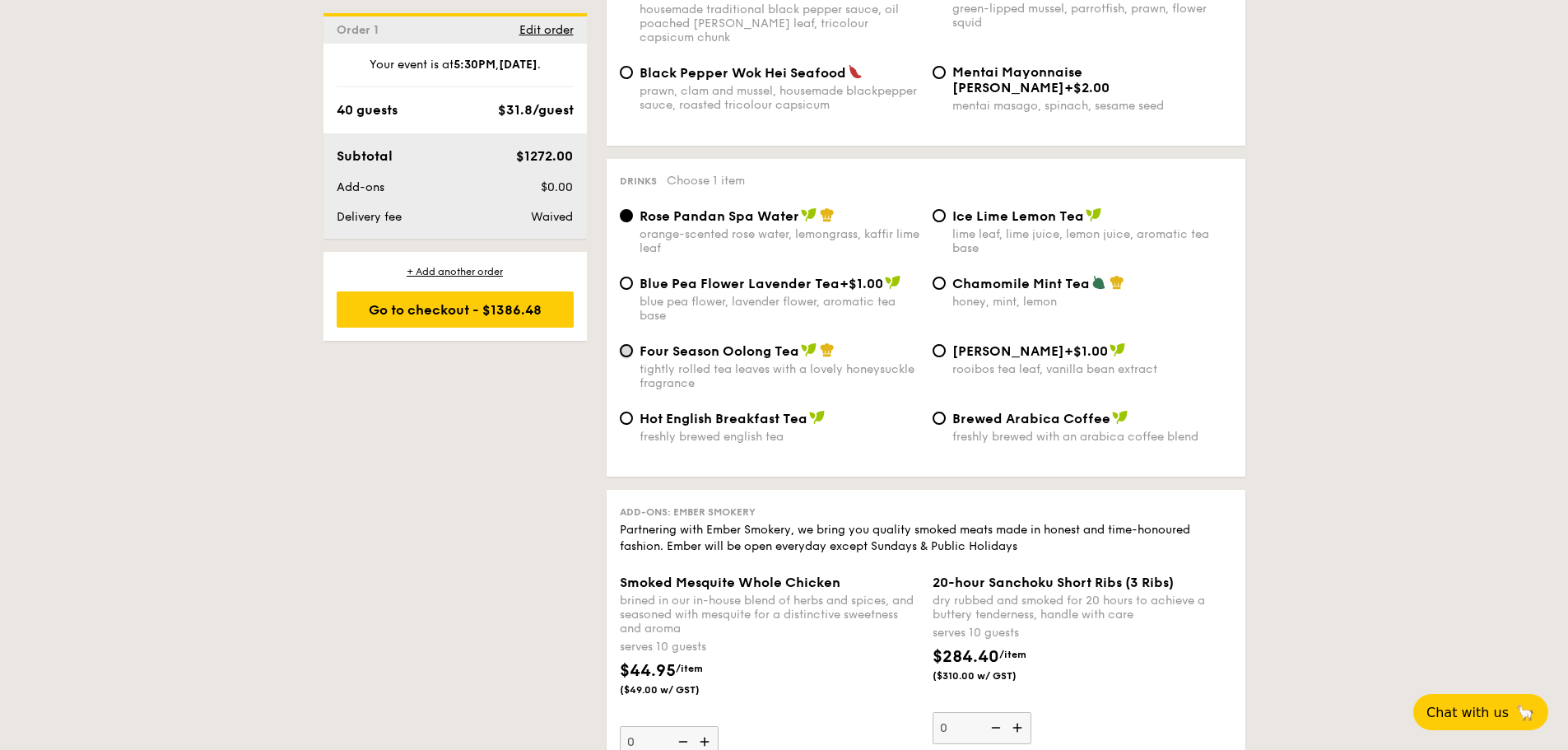
click at [621, 344] on input "Four Season Oolong Tea tightly rolled tea leaves with a lovely honeysuckle frag…" at bounding box center [626, 351] width 13 height 13
radio input "true"
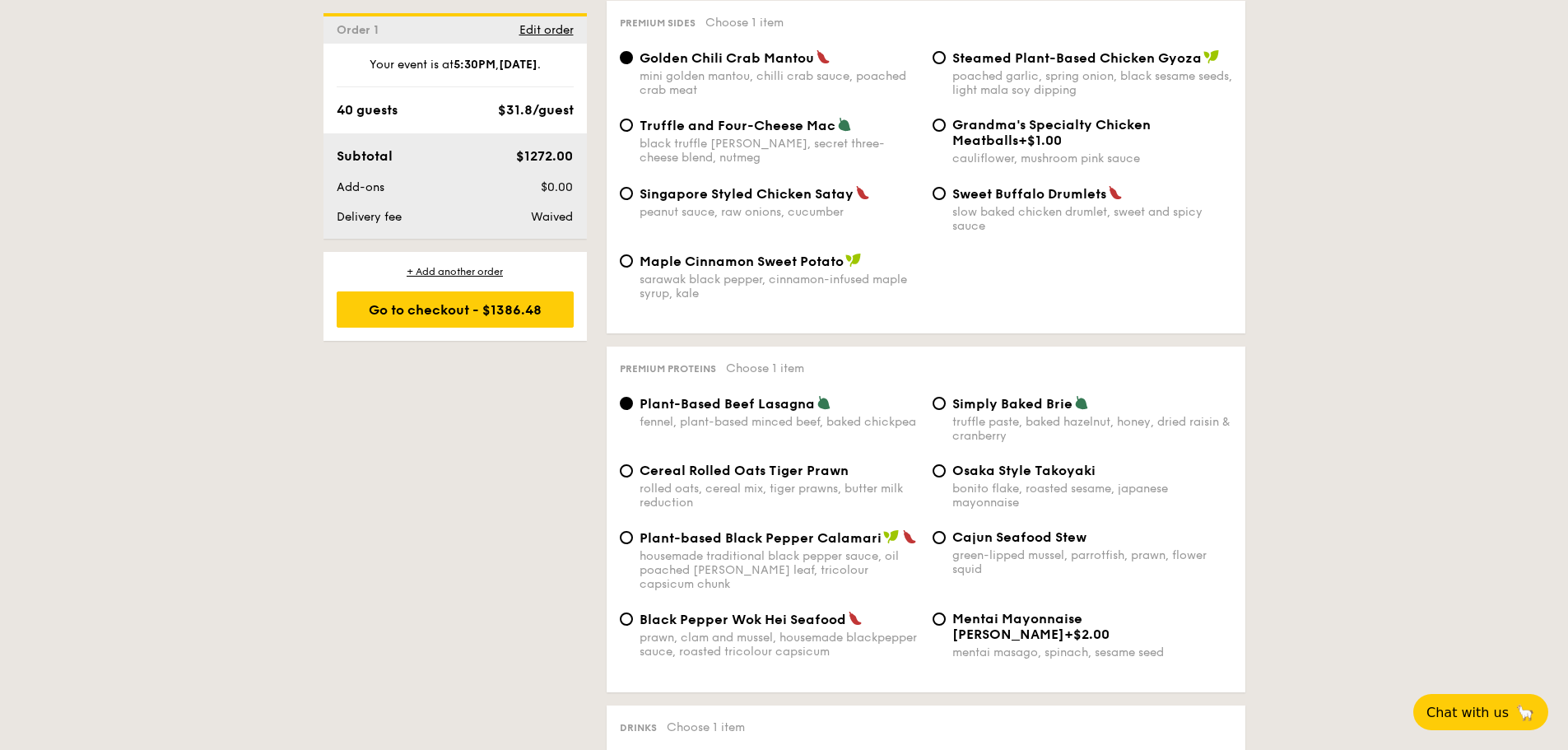
scroll to position [3173, 0]
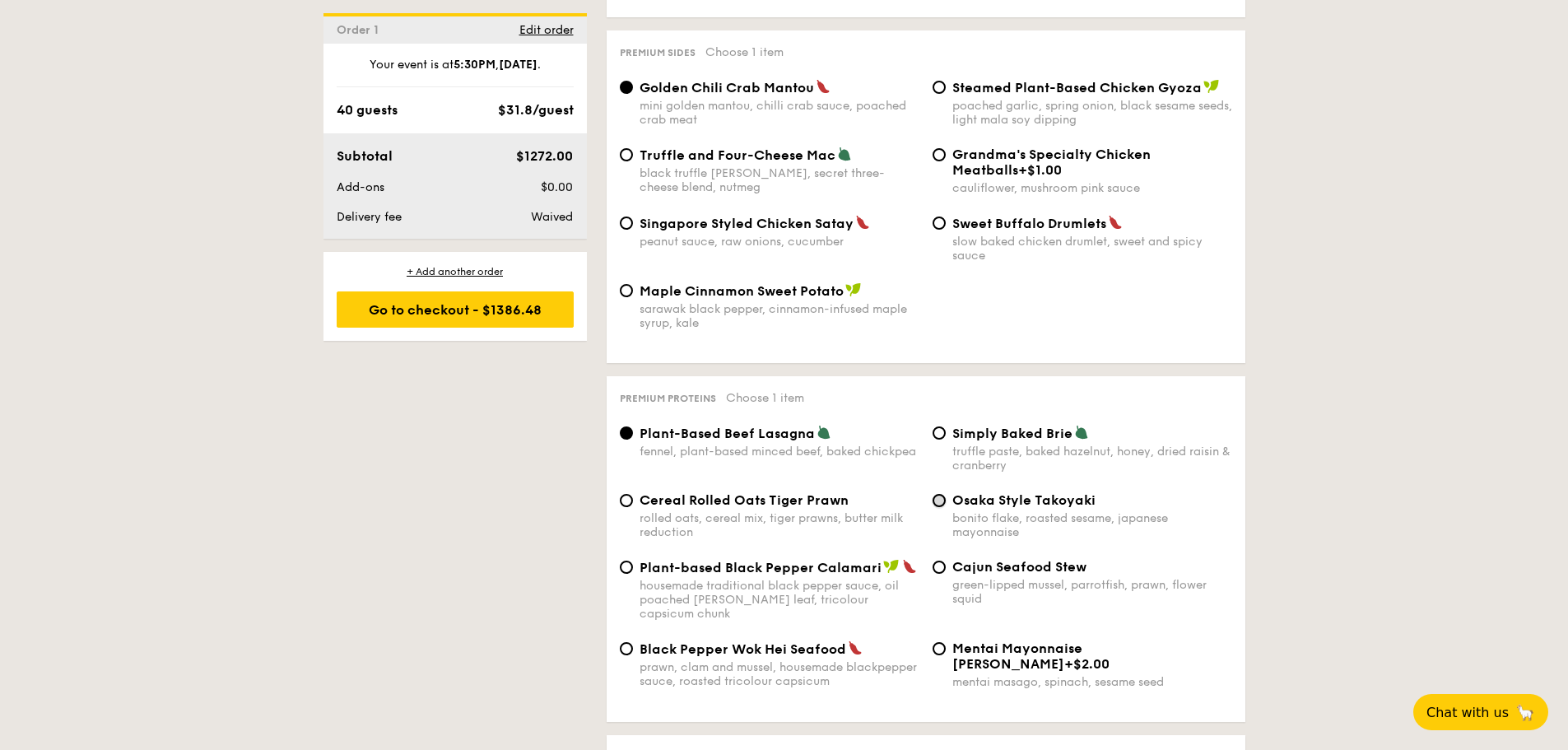
click at [941, 503] on input "Osaka Style Takoyaki bonito flake, roasted sesame, japanese mayonnaise" at bounding box center [939, 500] width 13 height 13
radio input "true"
click at [623, 497] on input "Cereal Rolled Oats Tiger Prawn rolled oats, cereal mix, tiger prawns, butter mi…" at bounding box center [626, 500] width 13 height 13
radio input "true"
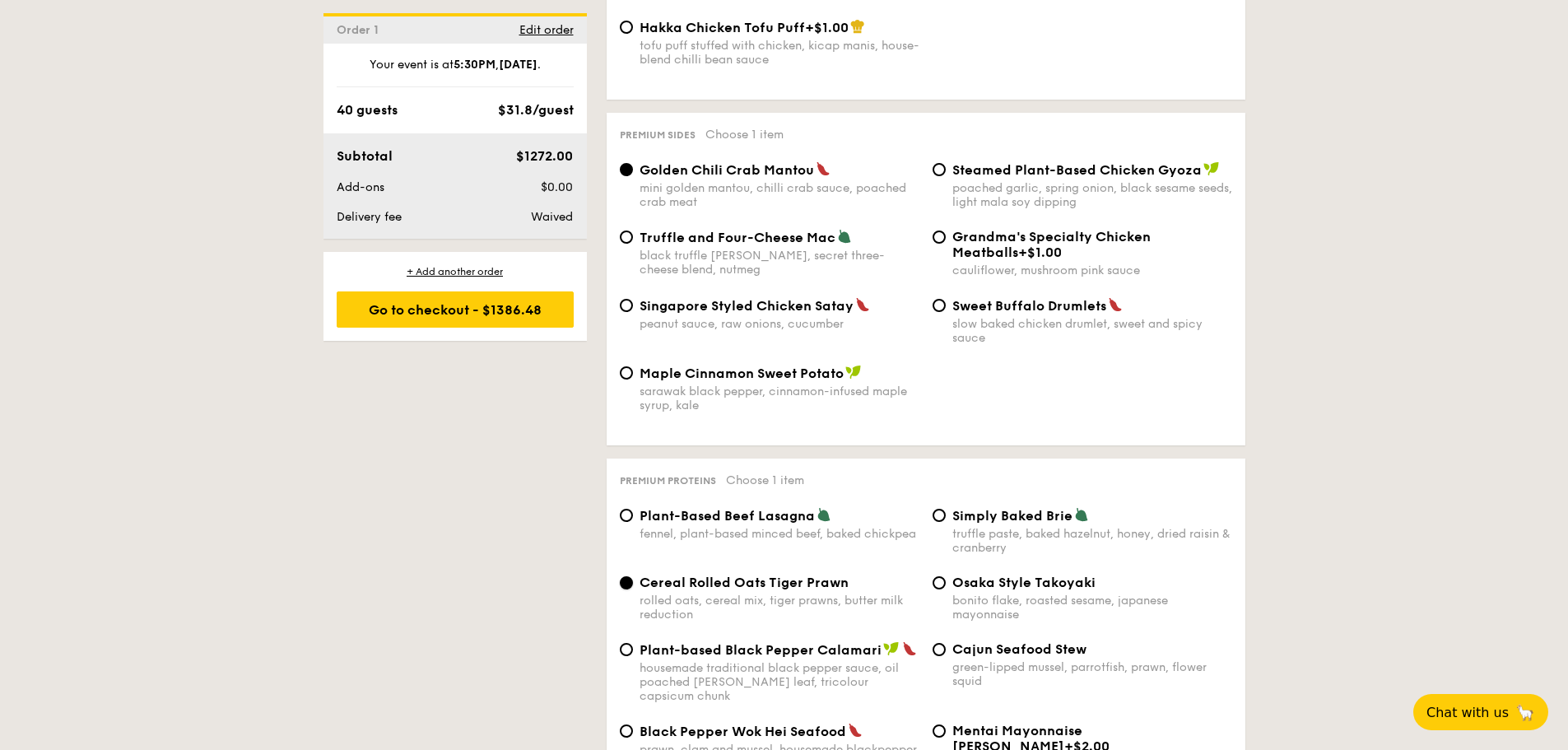
scroll to position [2926, 0]
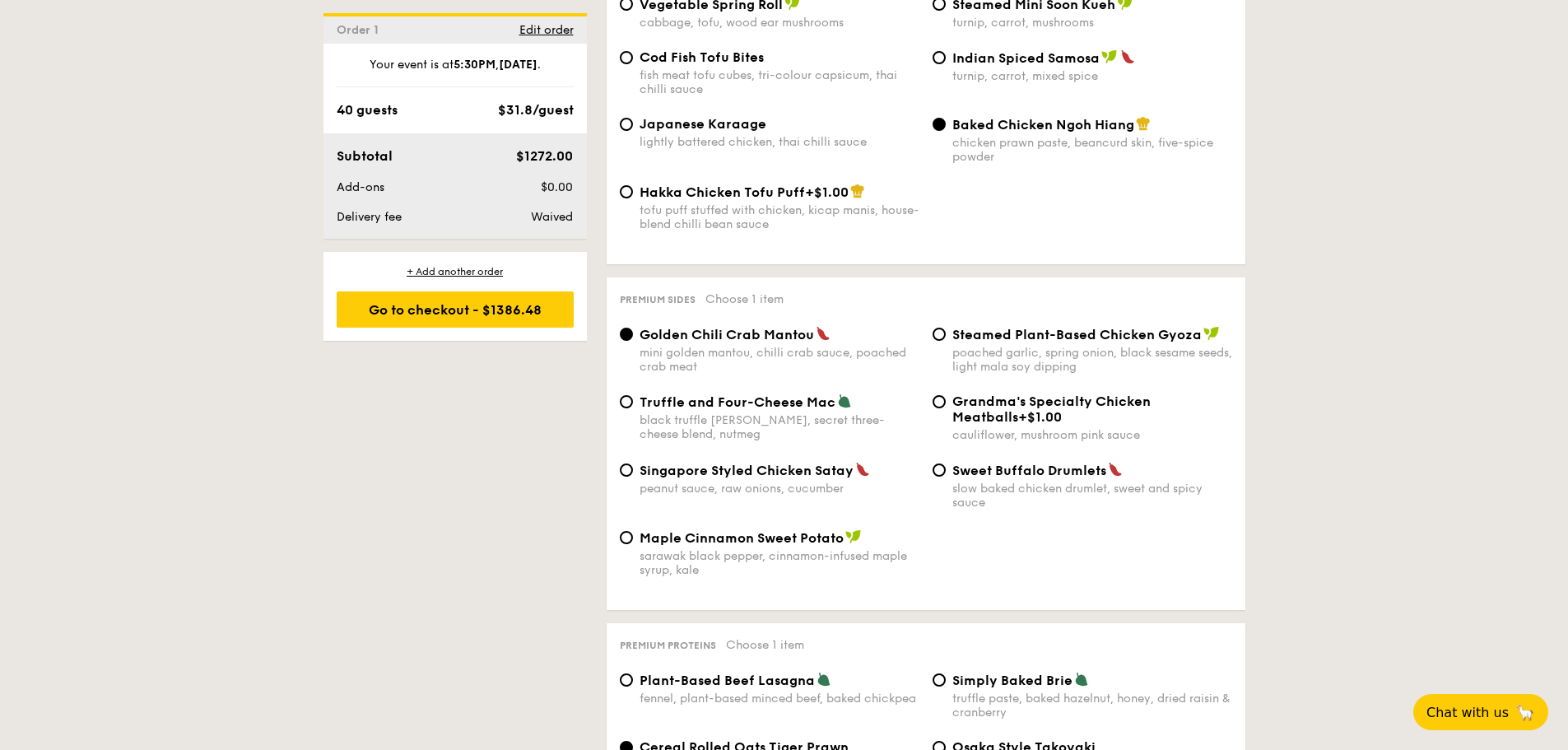
click at [618, 468] on div "Singapore Styled Chicken Satay peanut sauce, raw onions, cucumber" at bounding box center [769, 479] width 313 height 34
click at [624, 473] on input "Singapore Styled Chicken Satay peanut sauce, raw onions, cucumber" at bounding box center [626, 470] width 13 height 13
radio input "true"
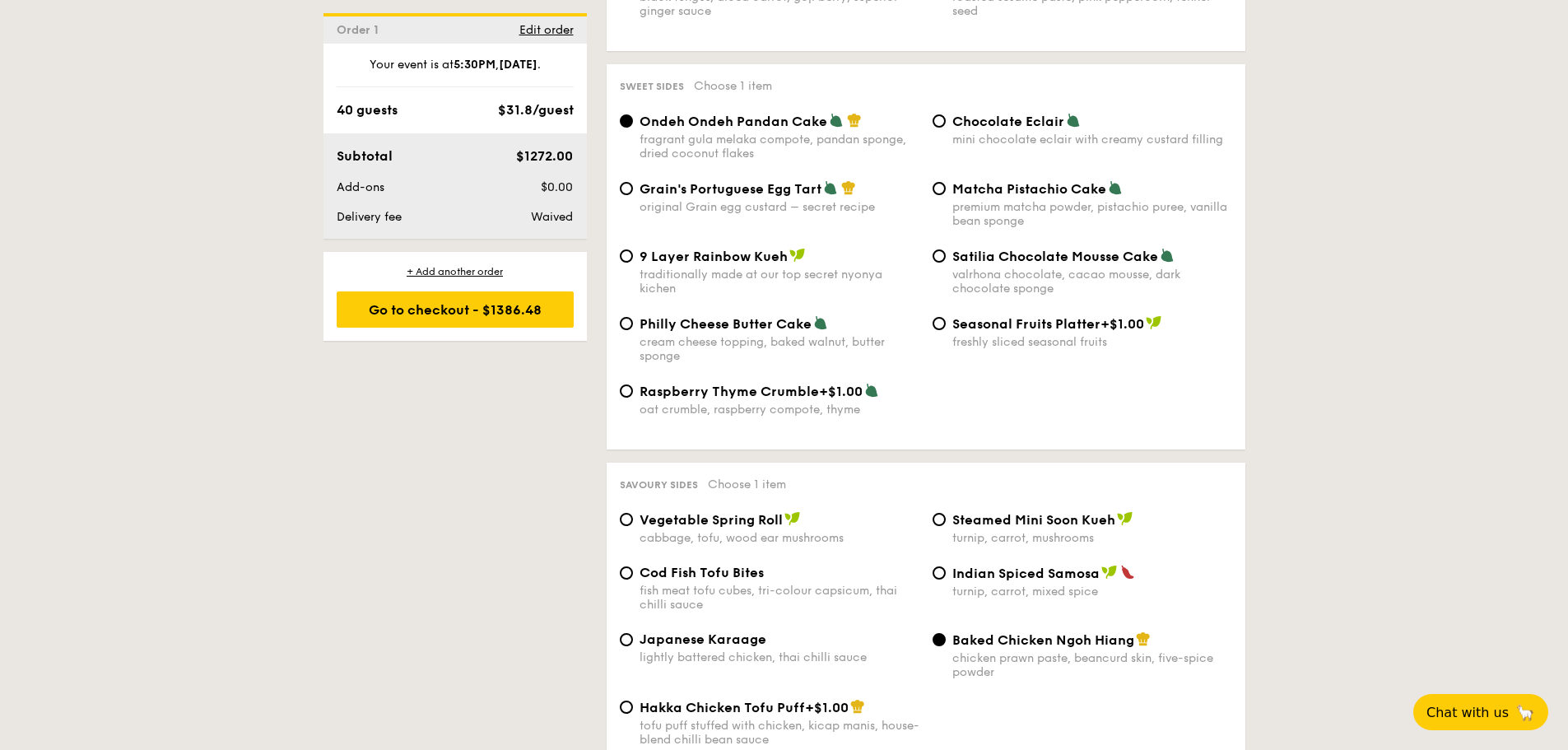
scroll to position [2515, 0]
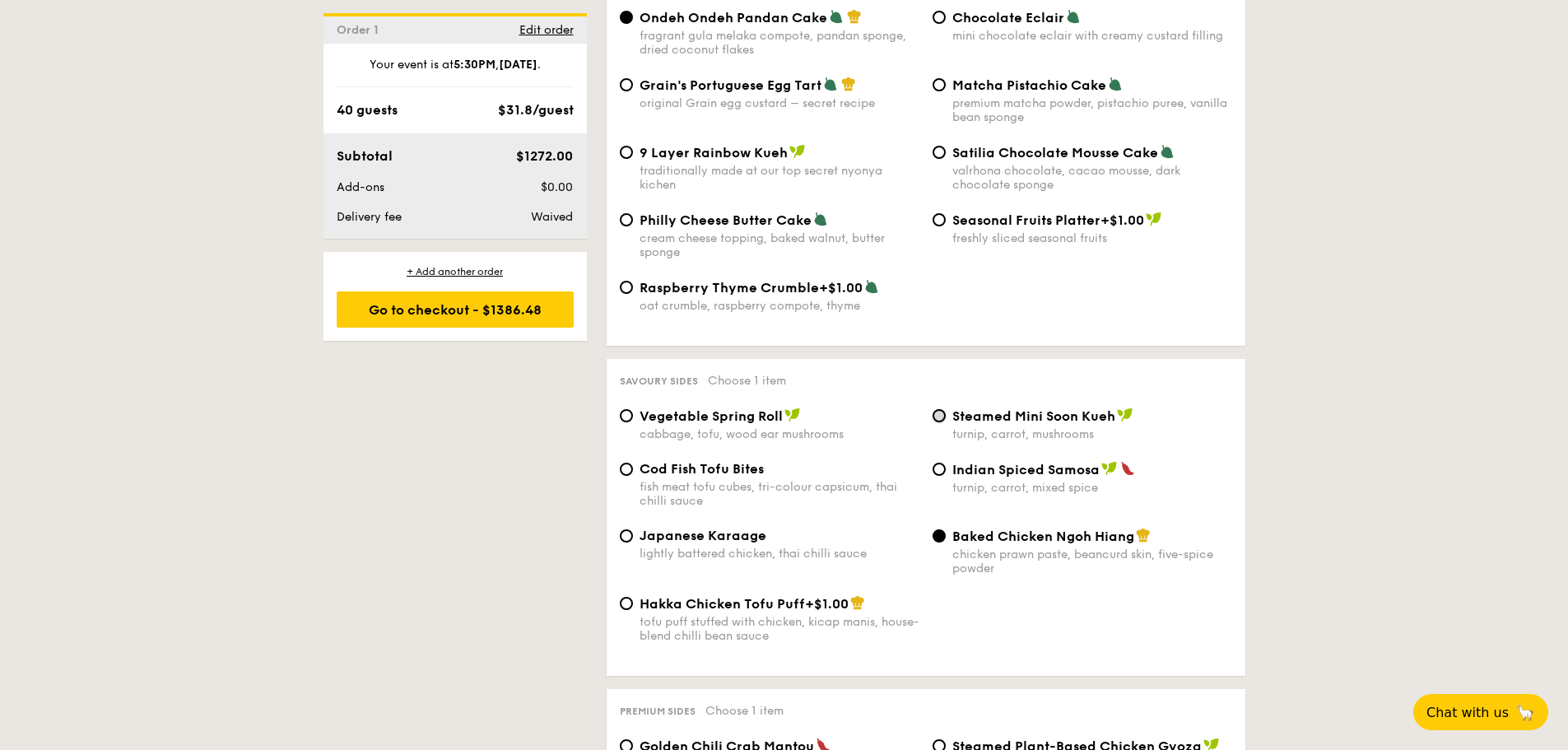
click at [942, 420] on input "Steamed Mini Soon Kueh turnip, carrot, mushrooms" at bounding box center [939, 416] width 13 height 13
radio input "true"
click at [933, 417] on input "Steamed Mini Soon Kueh turnip, carrot, mushrooms" at bounding box center [939, 416] width 13 height 13
click at [629, 413] on input "Vegetable Spring Roll cabbage, tofu, wood ear mushrooms" at bounding box center [626, 416] width 13 height 13
radio input "true"
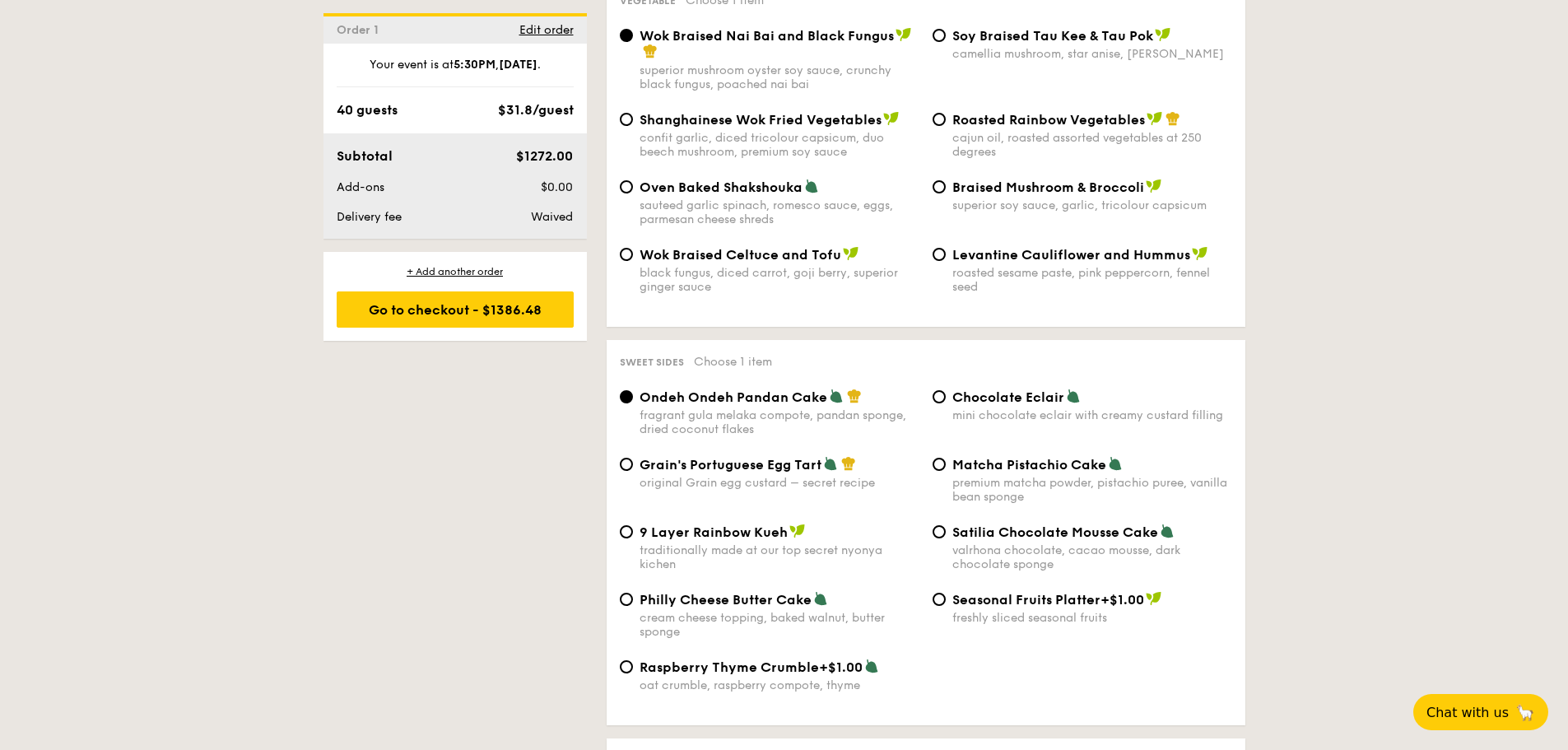
scroll to position [2268, 0]
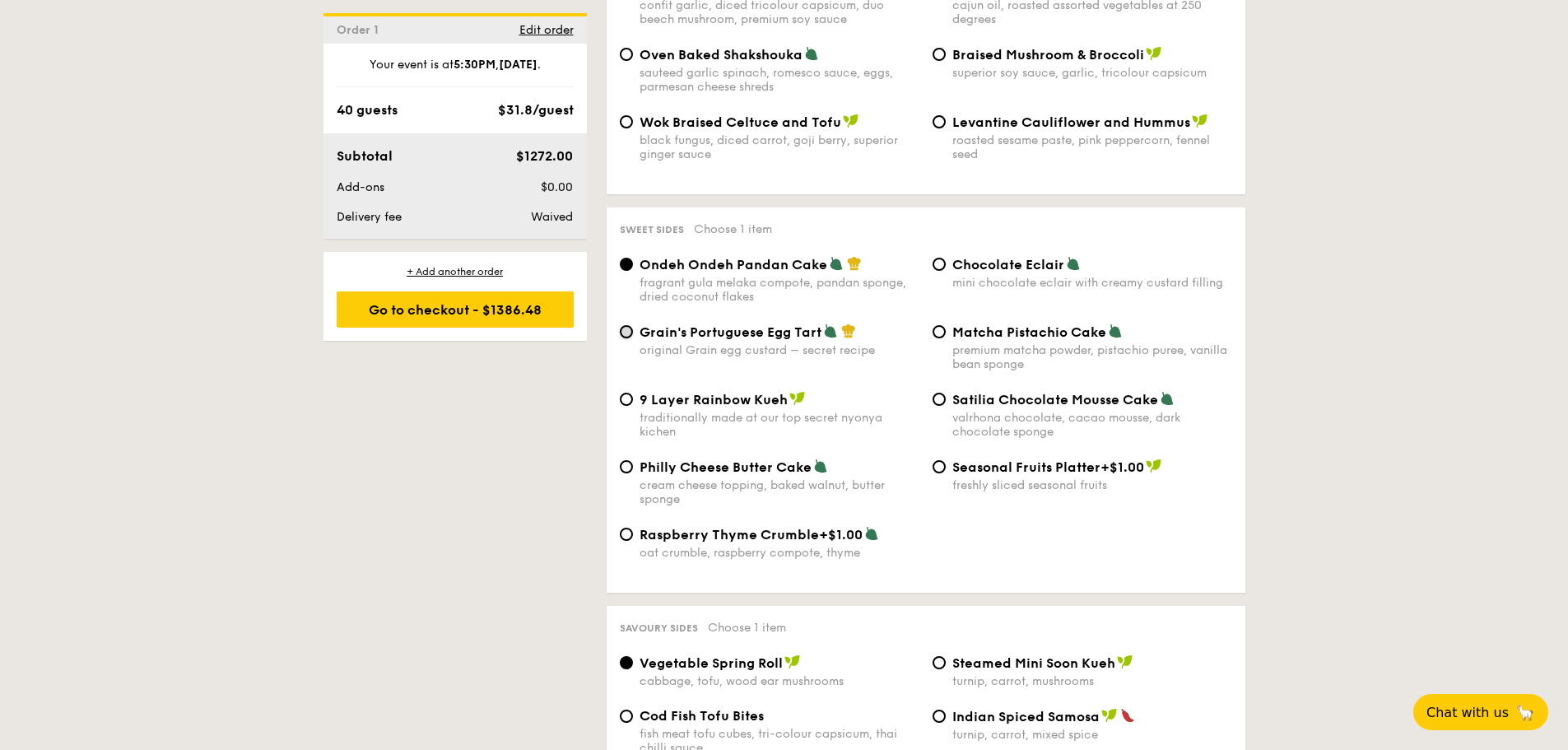
click at [626, 334] on input "Grain's Portuguese Egg Tart original Grain egg custard – secret recipe" at bounding box center [626, 331] width 13 height 13
radio input "true"
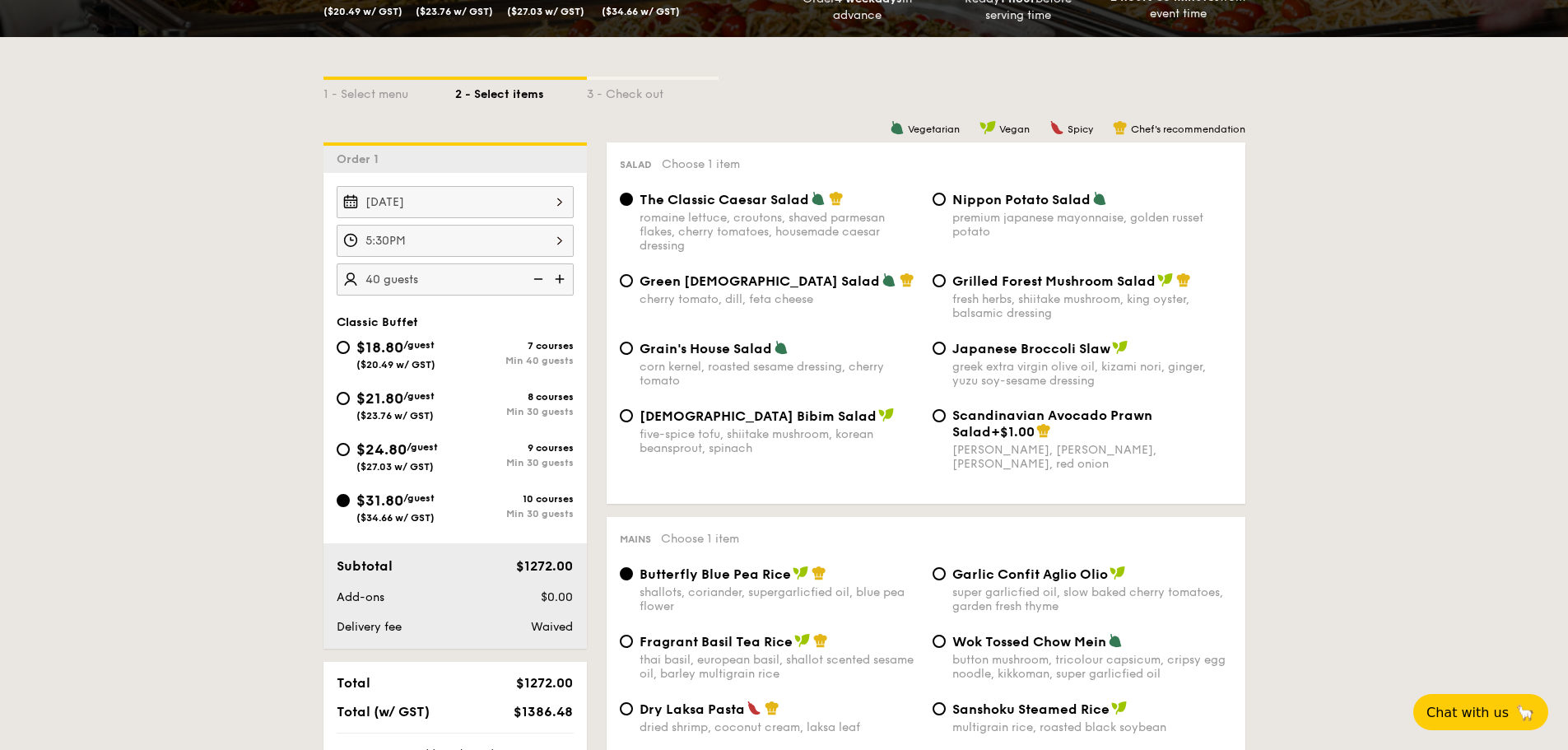
scroll to position [292, 0]
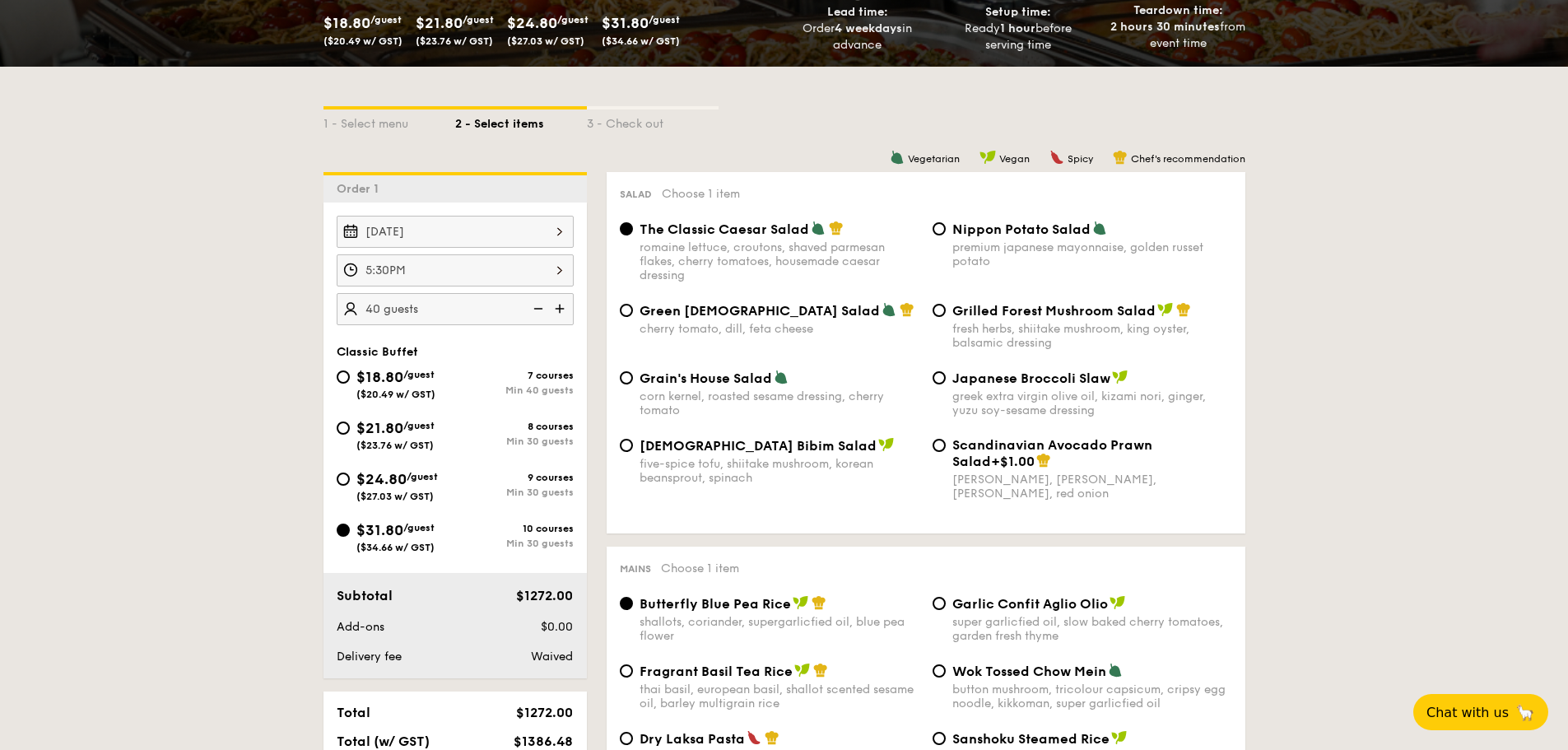
click at [562, 309] on img at bounding box center [561, 308] width 24 height 31
click at [534, 311] on img at bounding box center [537, 308] width 24 height 31
click at [537, 309] on img at bounding box center [537, 308] width 24 height 31
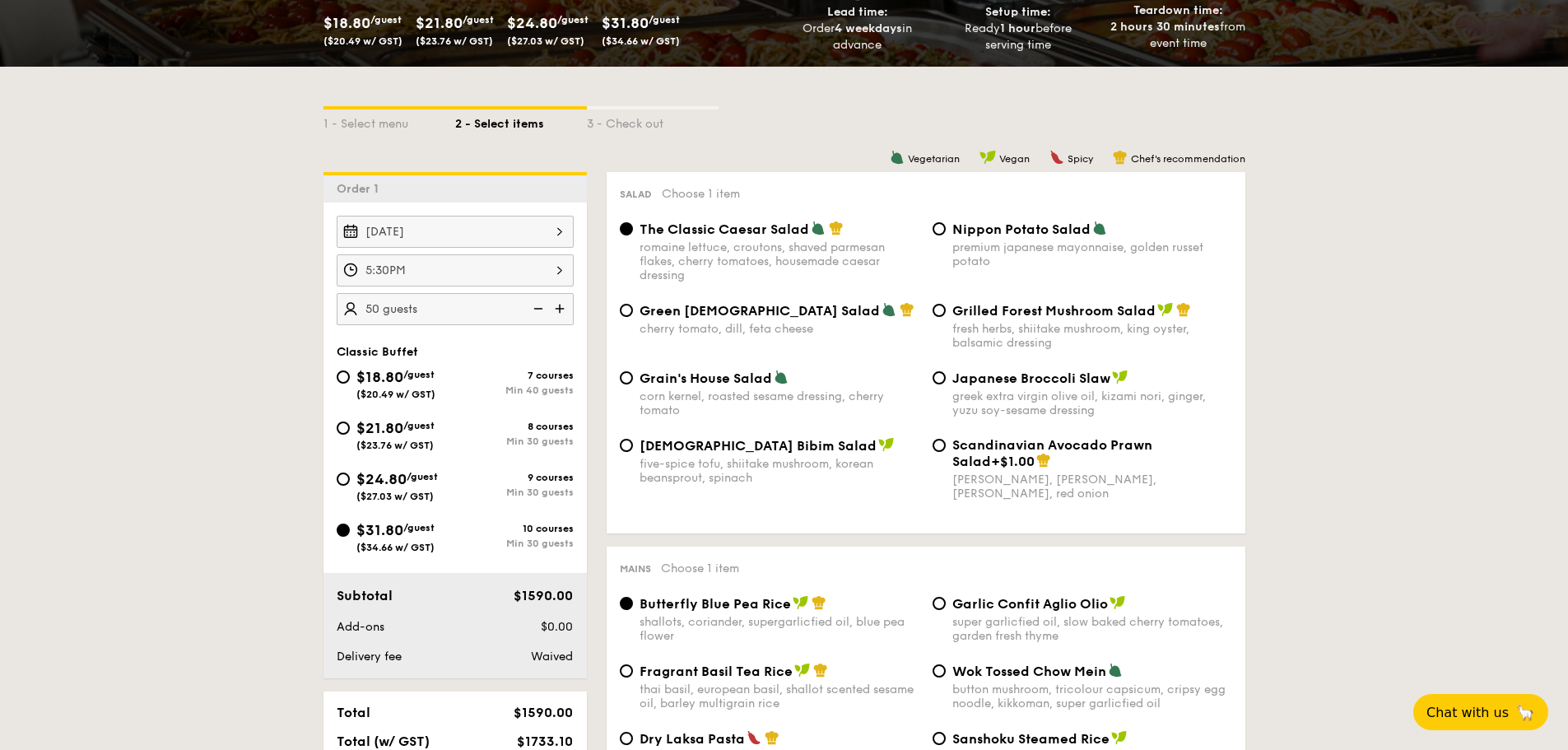
type input "45 guests"
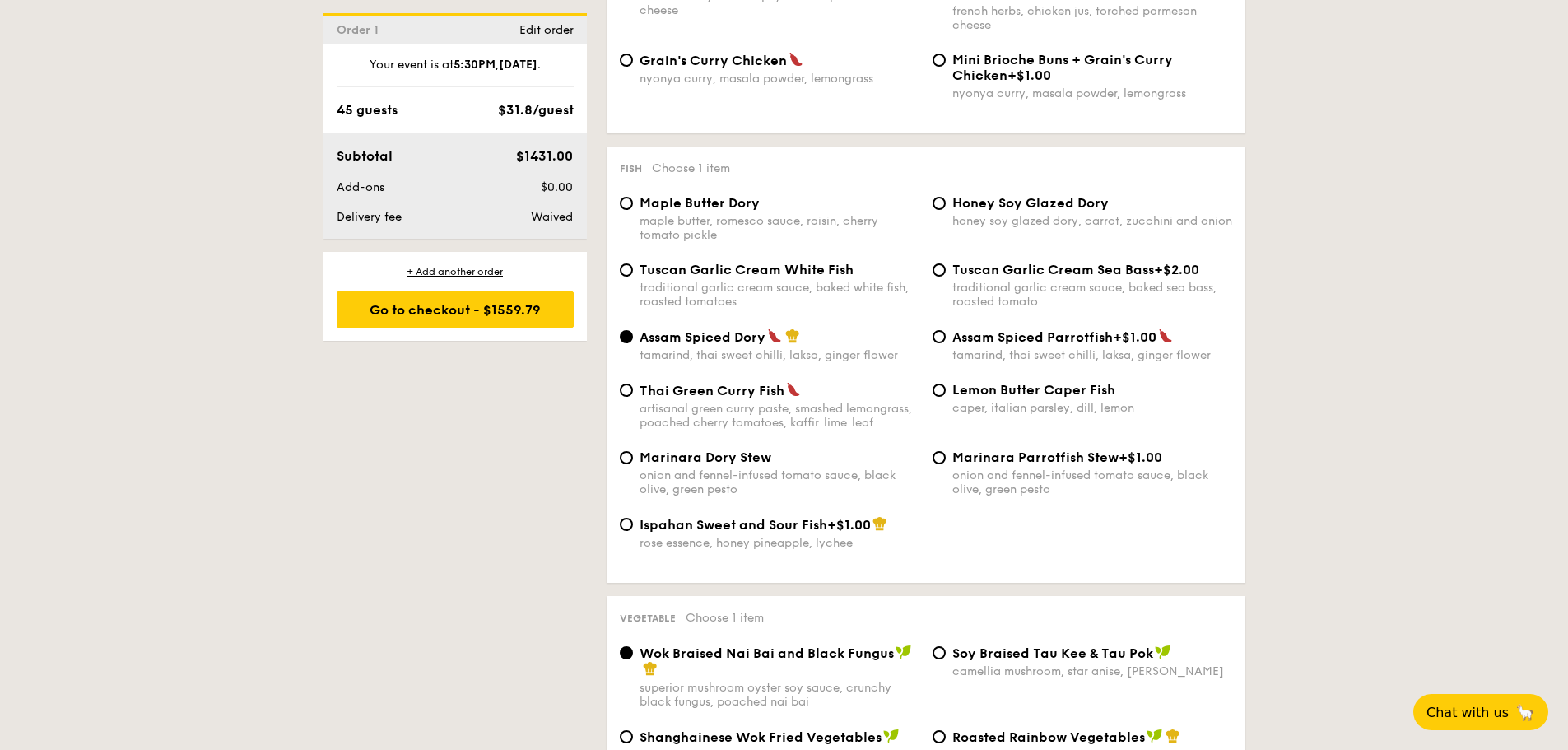
scroll to position [1526, 0]
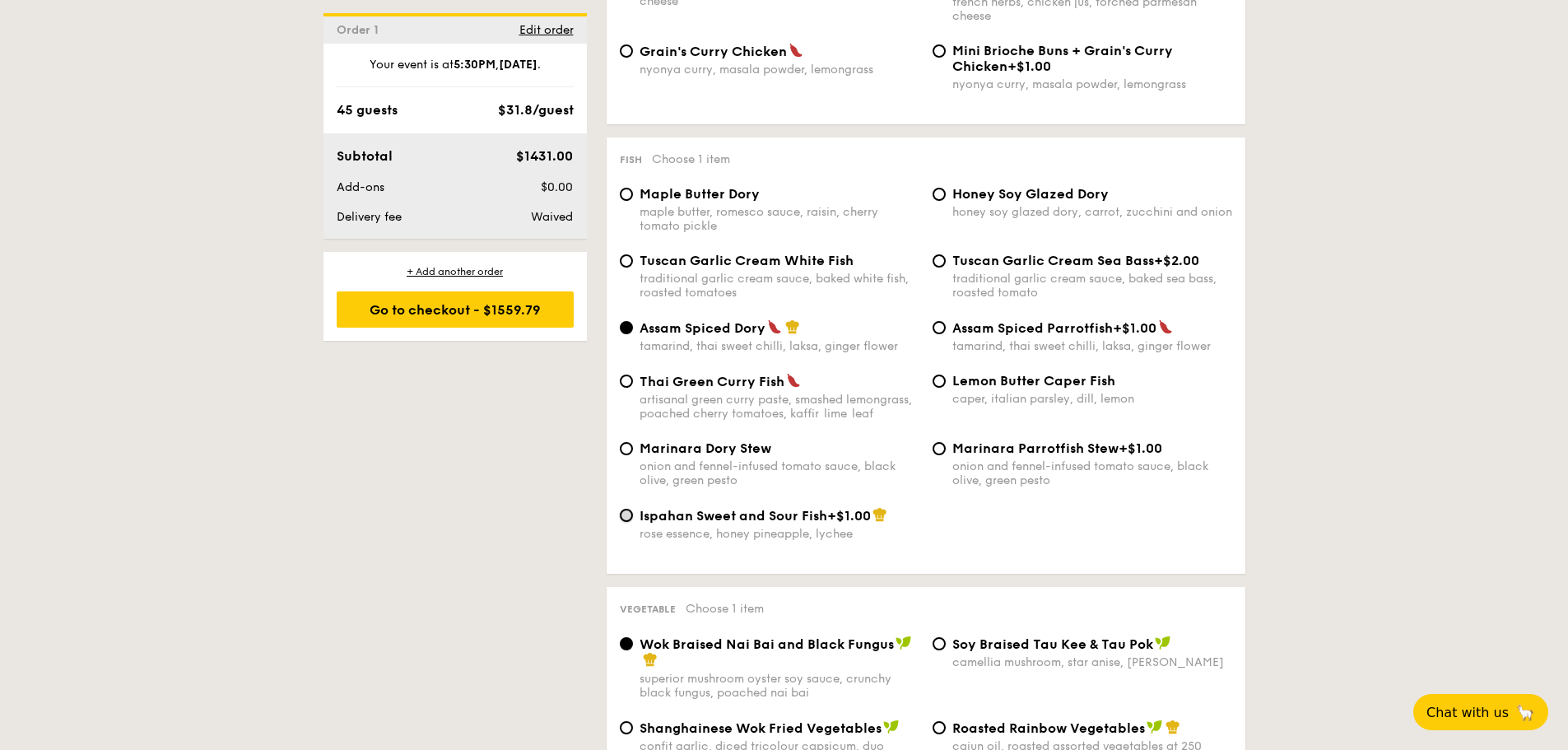
click at [628, 513] on input "Ispahan Sweet and Sour Fish +$1.00 rose essence, honey pineapple, lychee" at bounding box center [626, 515] width 13 height 13
radio input "true"
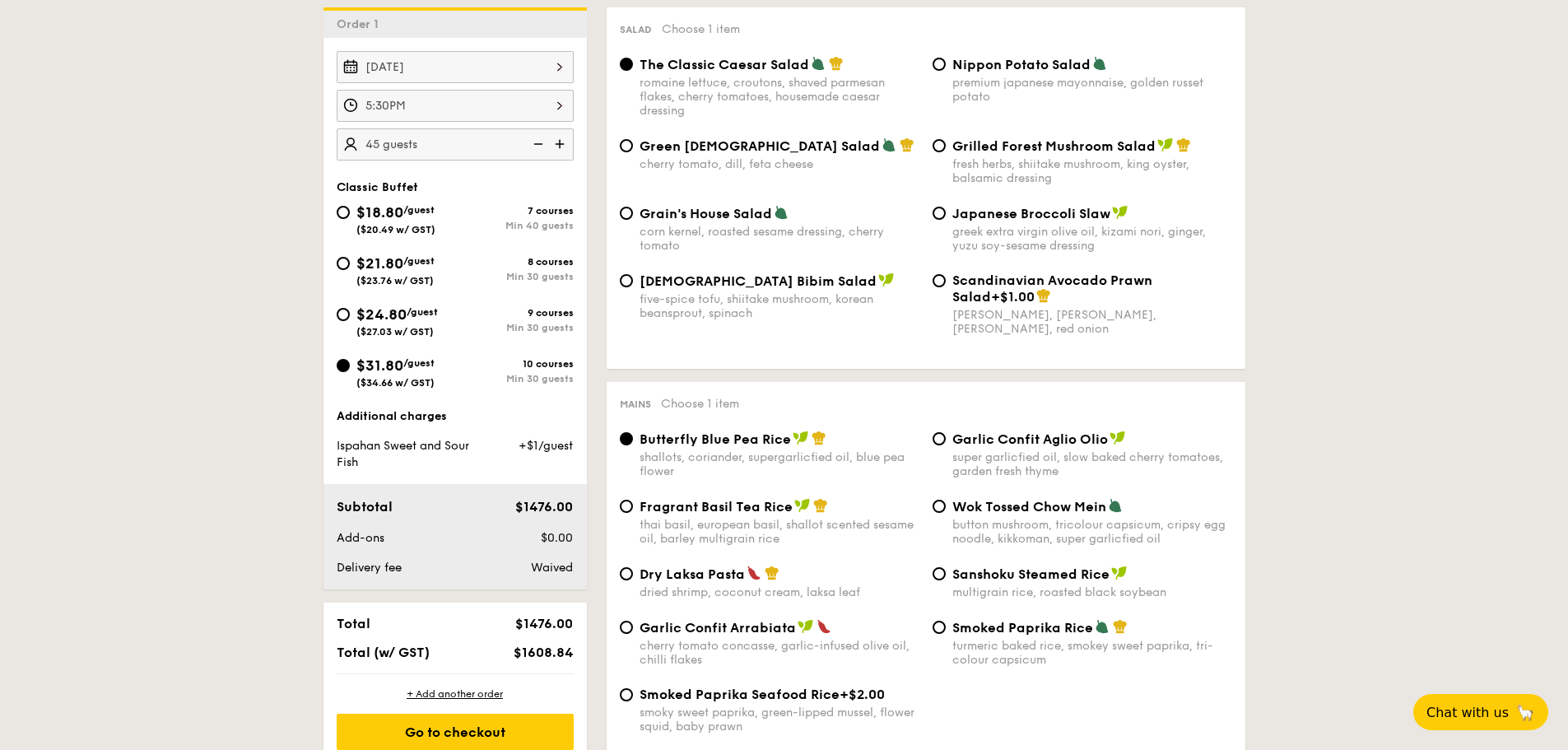
scroll to position [539, 0]
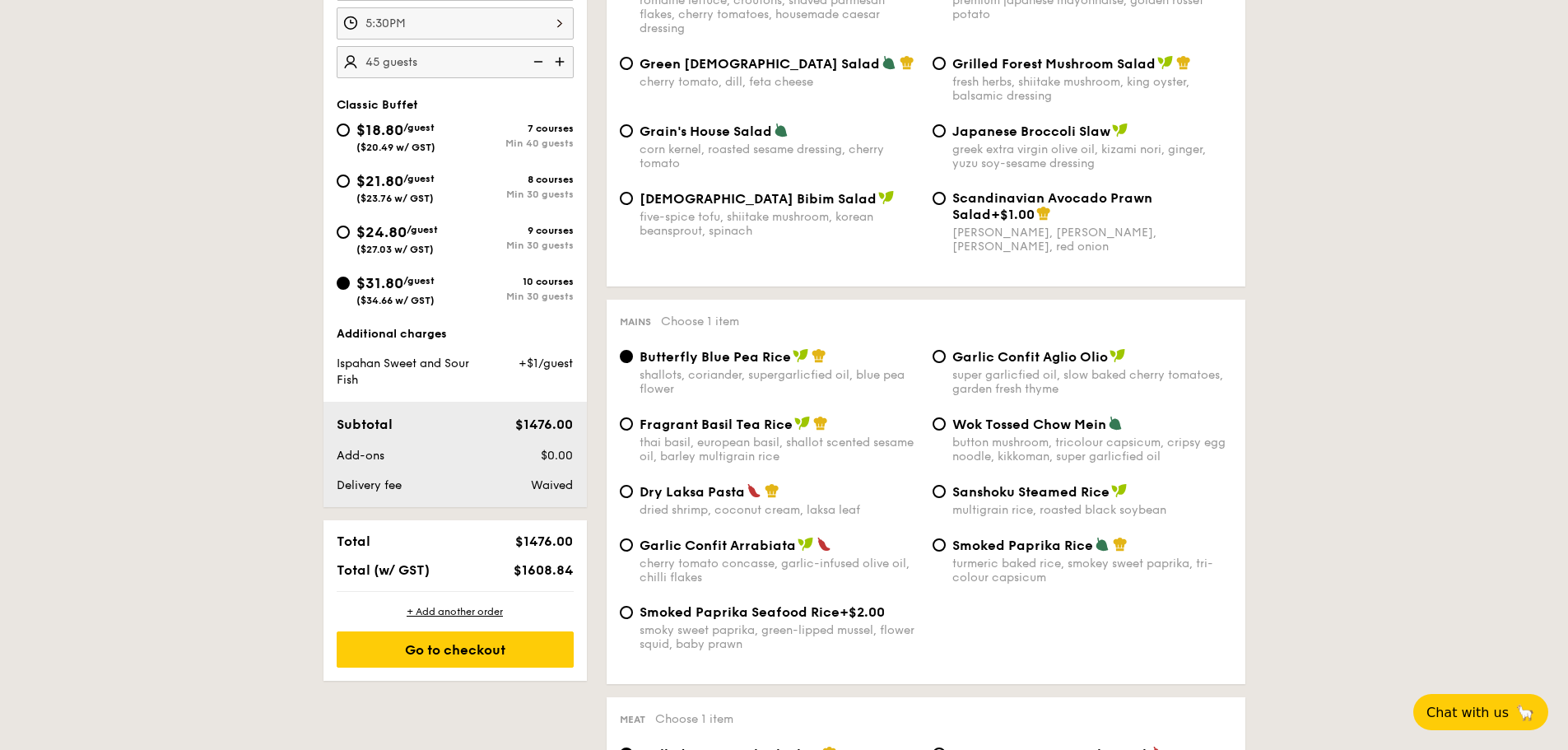
click at [625, 484] on div "Dry Laksa Pasta dried shrimp, coconut cream, laksa leaf" at bounding box center [769, 500] width 313 height 34
click at [625, 484] on input "Dry Laksa Pasta dried shrimp, coconut cream, laksa leaf" at bounding box center [626, 491] width 13 height 13
radio input "true"
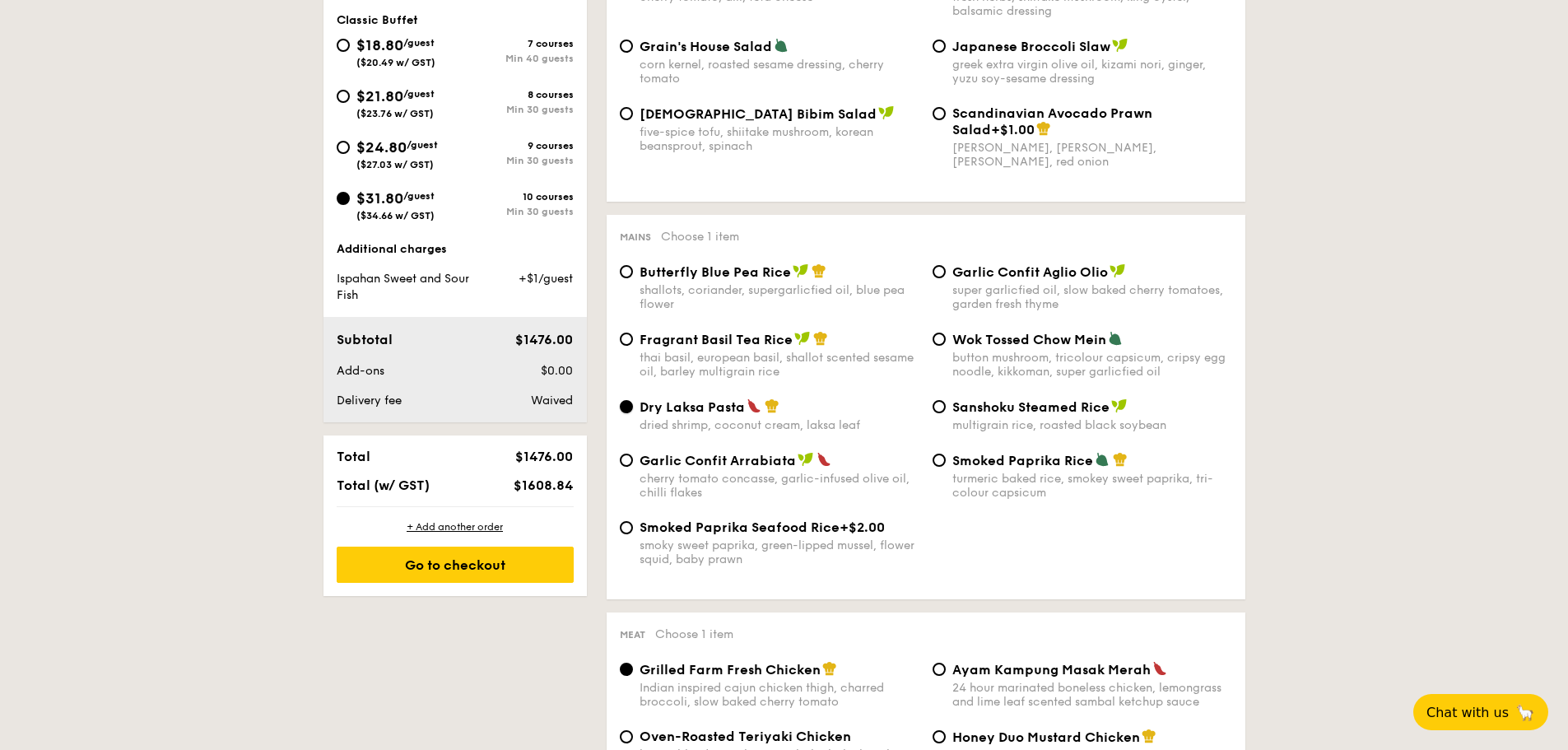
scroll to position [741, 0]
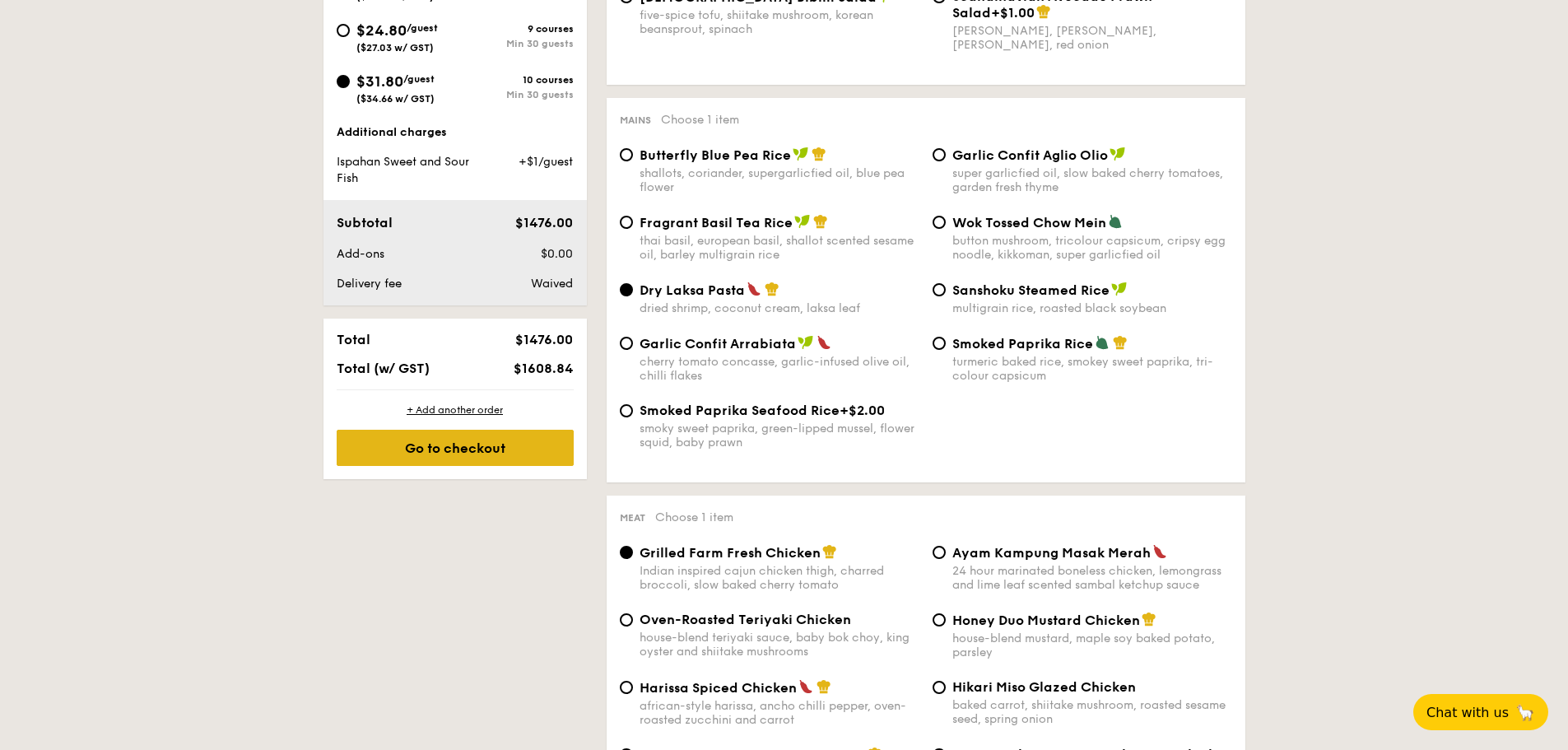
click at [425, 436] on div "Go to checkout" at bounding box center [455, 448] width 238 height 37
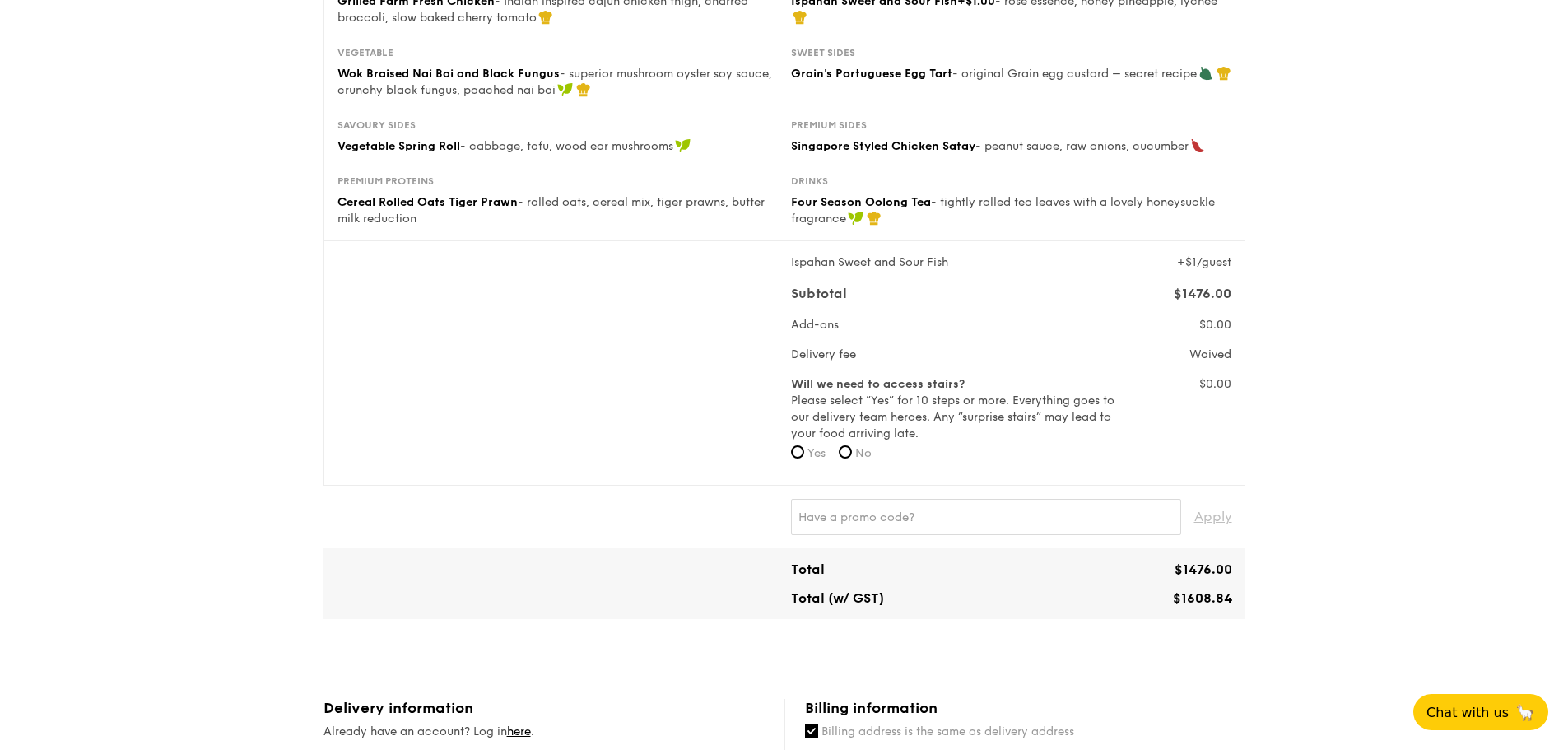
scroll to position [329, 0]
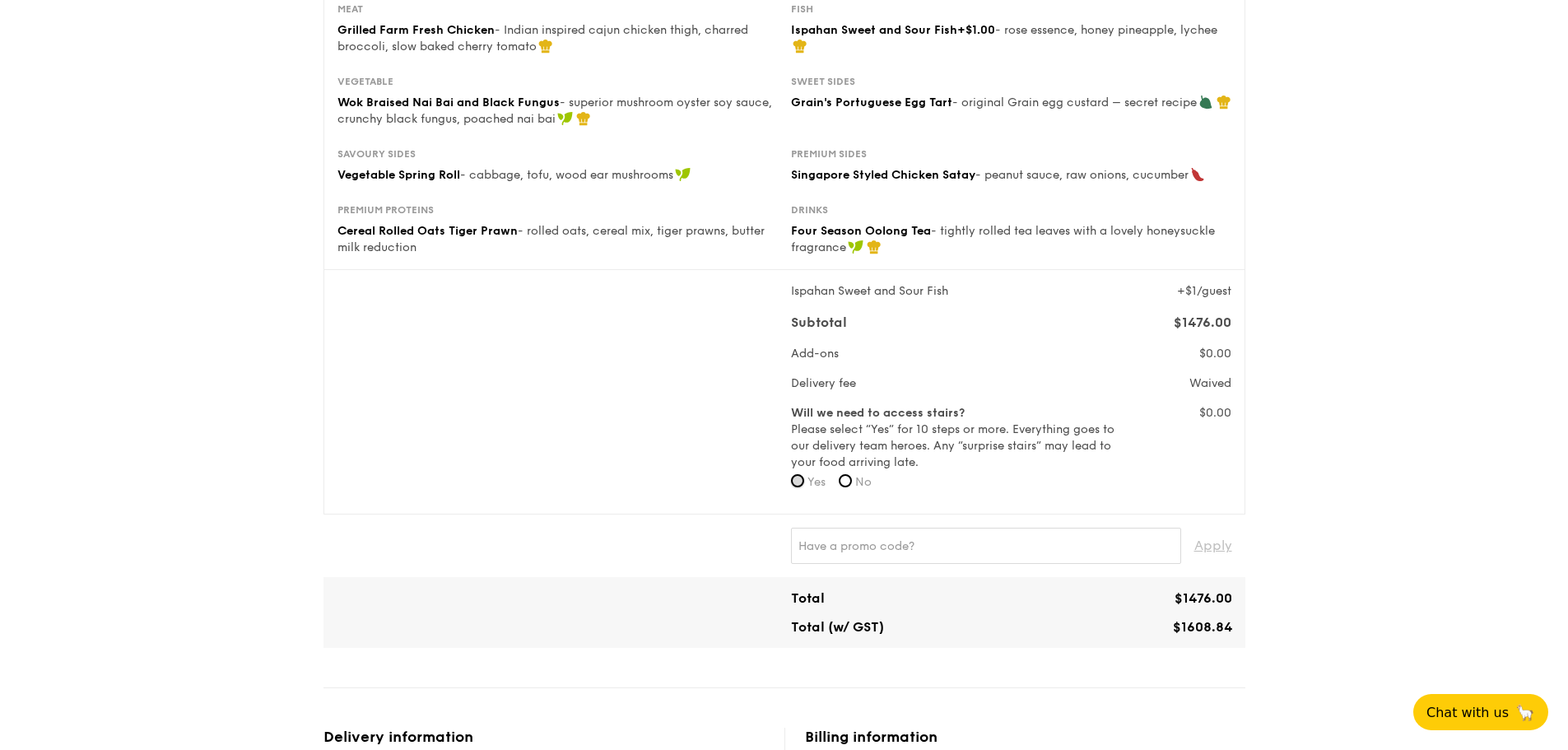
click at [794, 482] on input "Yes" at bounding box center [798, 481] width 13 height 13
radio input "true"
click at [794, 482] on input "Yes" at bounding box center [798, 481] width 13 height 13
click at [848, 478] on input "No" at bounding box center [845, 481] width 13 height 13
radio input "true"
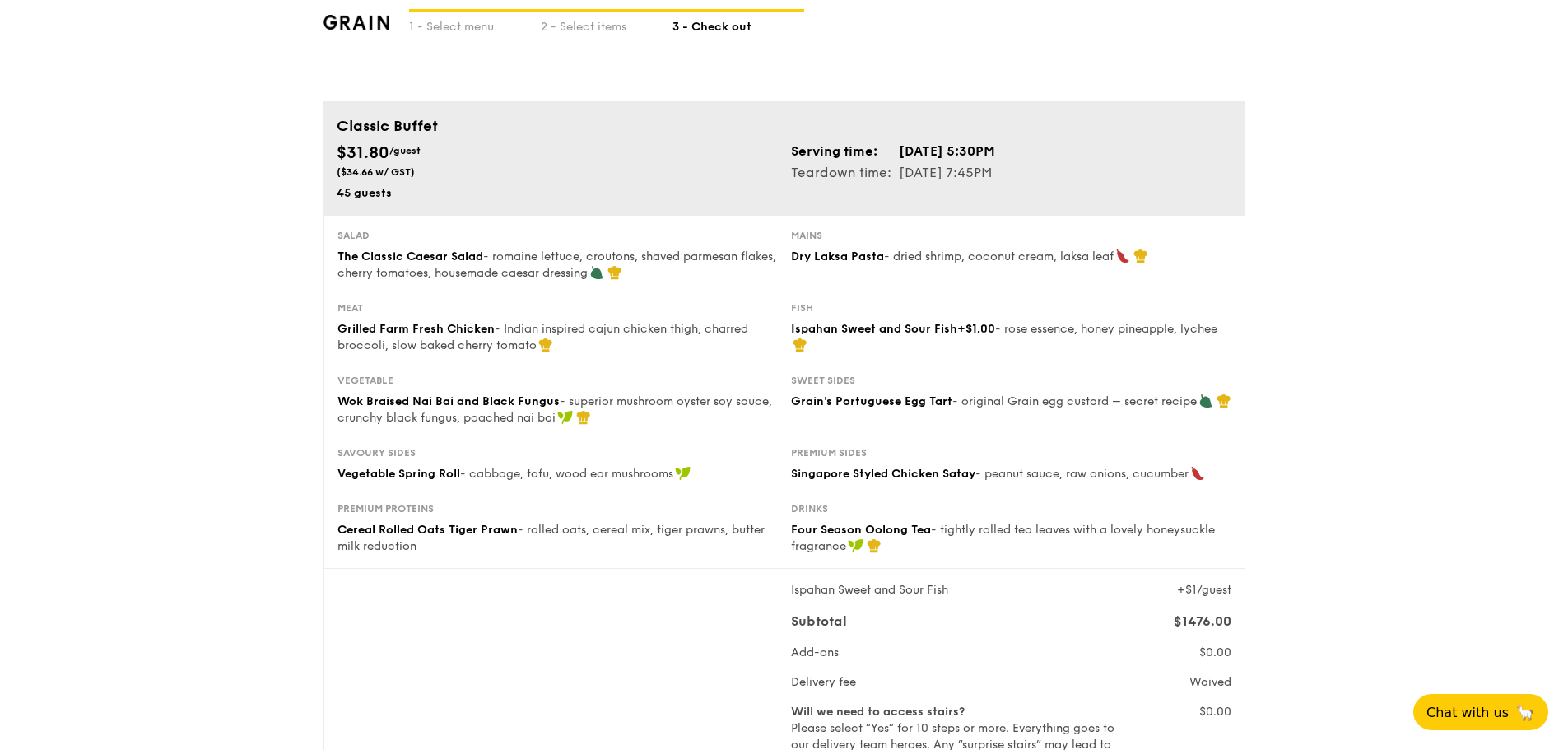
scroll to position [0, 0]
